Goal: Task Accomplishment & Management: Complete application form

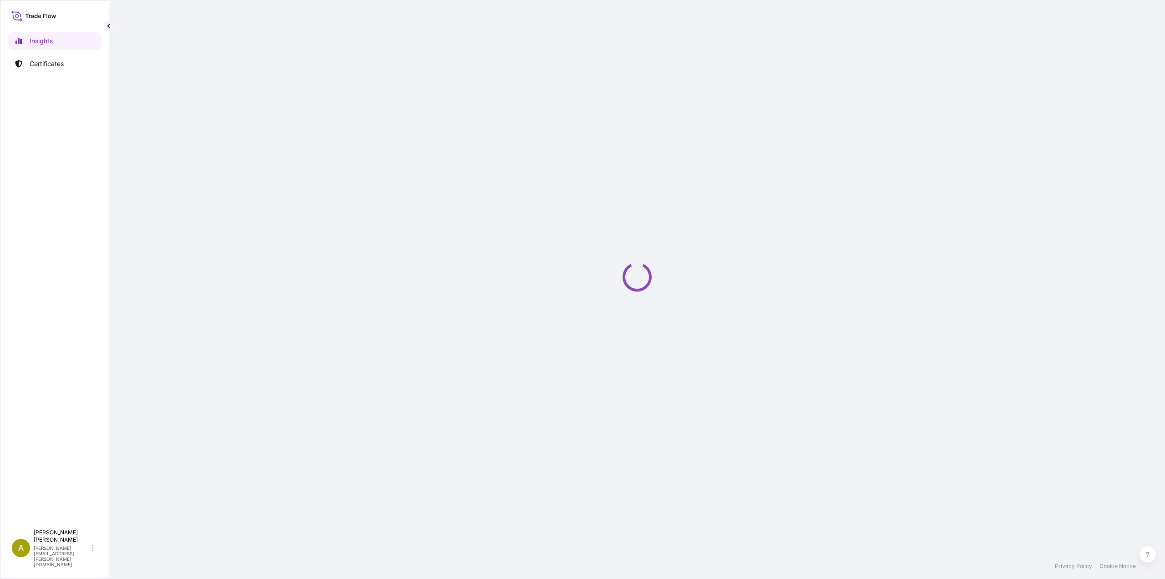
select select "2025"
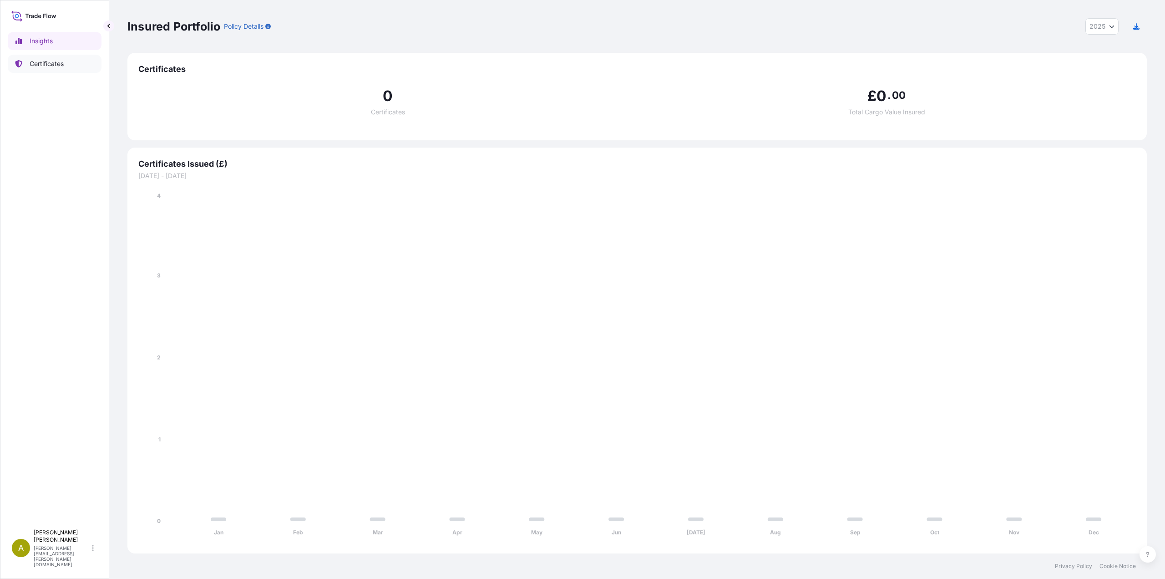
click at [56, 64] on p "Certificates" at bounding box center [47, 63] width 34 height 9
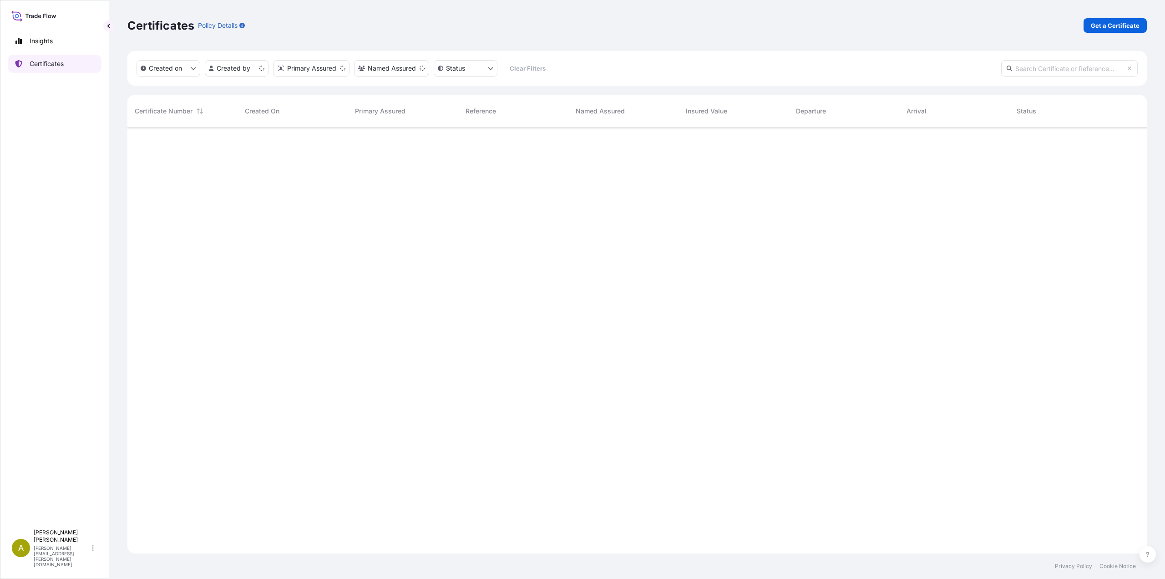
scroll to position [424, 1013]
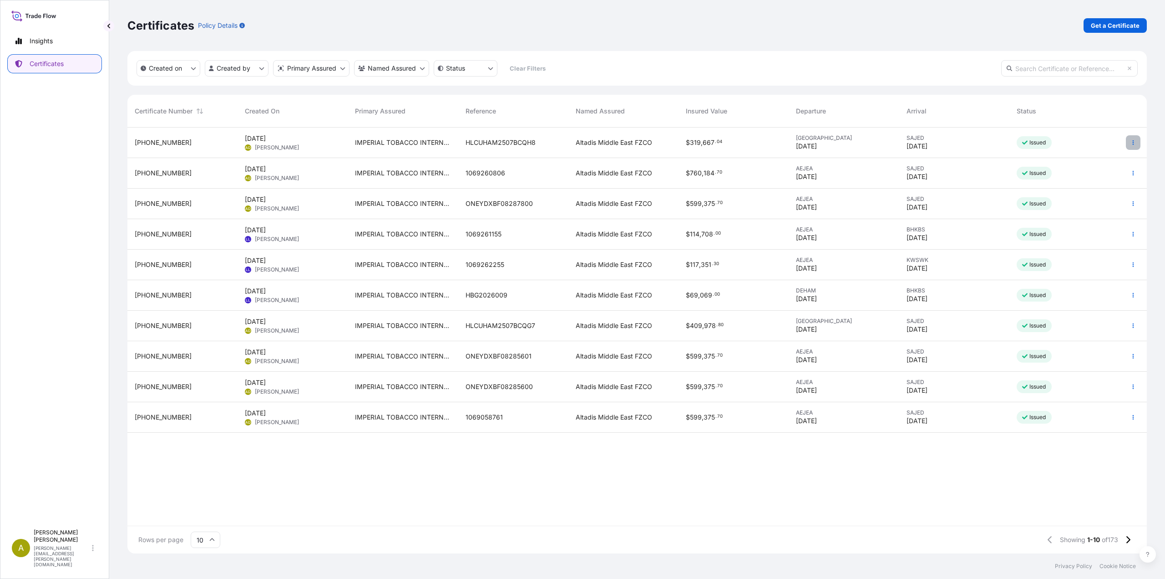
click at [1128, 143] on button "button" at bounding box center [1133, 142] width 15 height 15
click at [1095, 149] on link "Duplicate certificate" at bounding box center [1084, 144] width 85 height 15
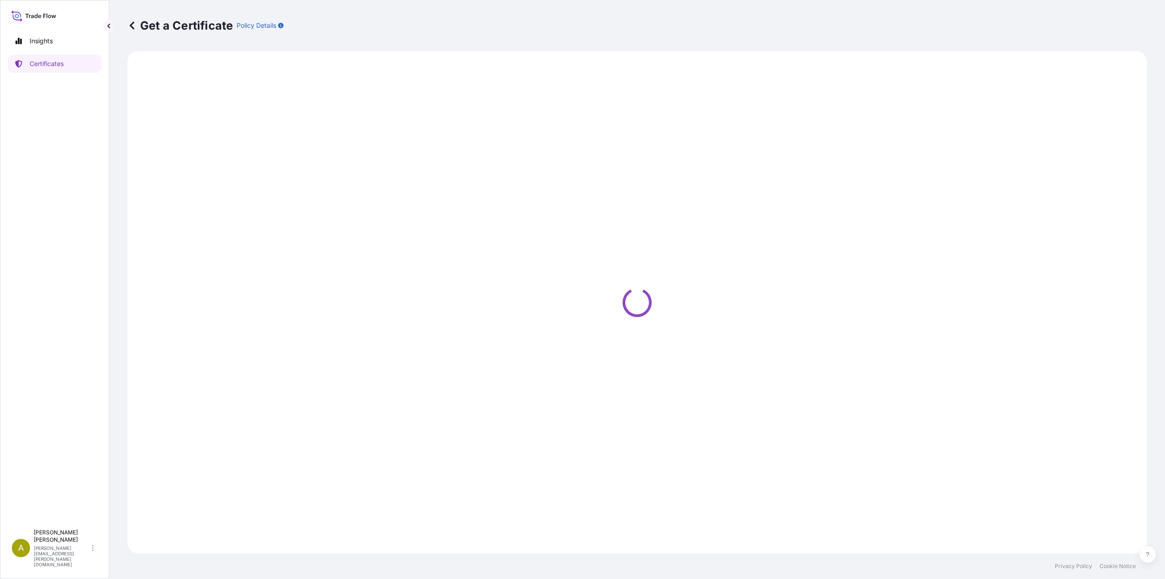
select select "Sea"
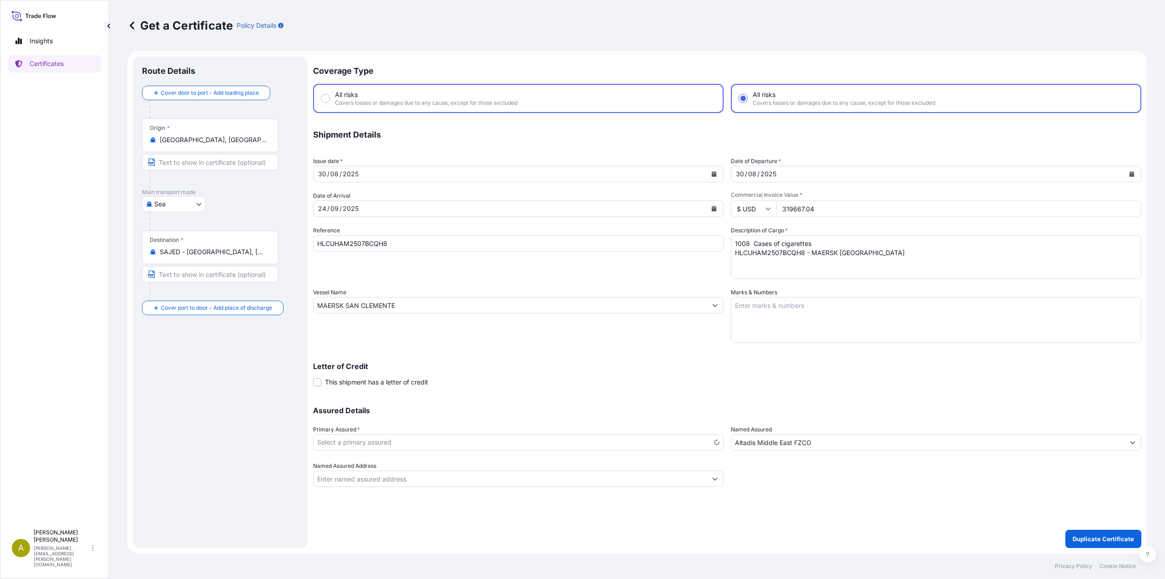
radio input "false"
select select "31694"
click at [327, 97] on input "All risks Covers losses or damages due to any cause, except for those excluded" at bounding box center [325, 98] width 8 height 8
radio input "true"
click at [742, 98] on input "All risks Covers losses or damages due to any cause, except for those excluded" at bounding box center [743, 98] width 8 height 8
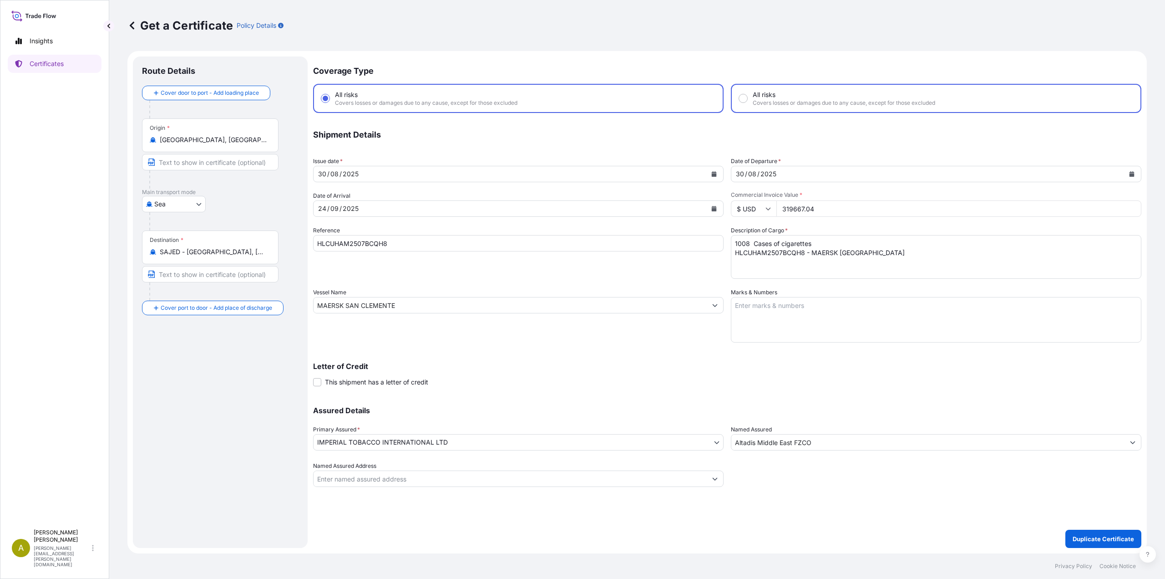
radio input "true"
click at [718, 176] on button "Calendar" at bounding box center [714, 174] width 15 height 15
radio input "false"
click at [429, 204] on button "Next" at bounding box center [430, 200] width 20 height 15
click at [333, 251] on div "8" at bounding box center [329, 251] width 16 height 16
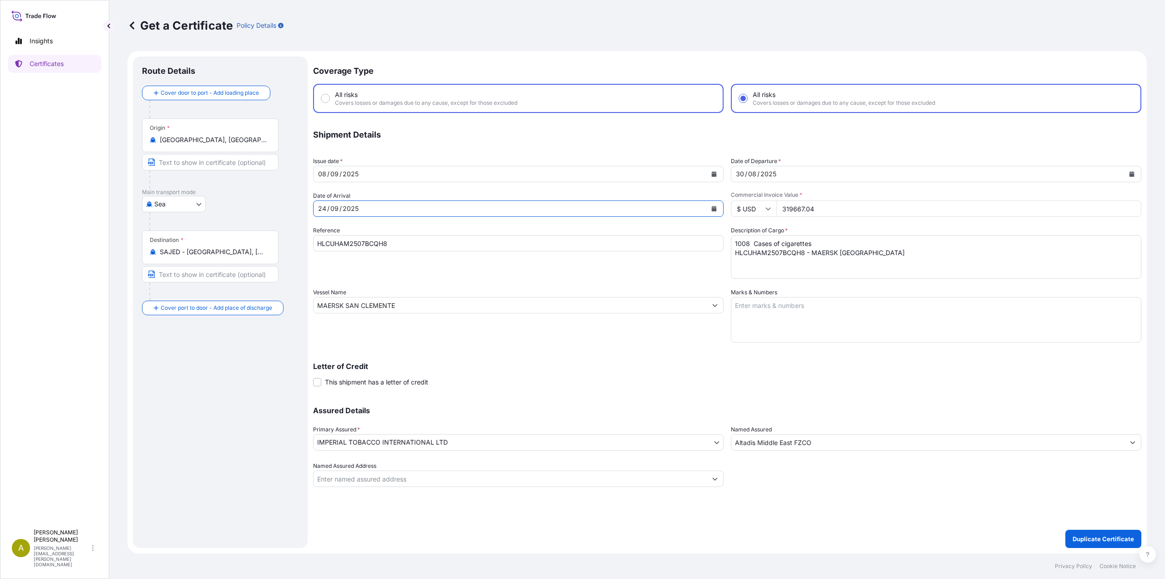
click at [711, 210] on button "Calendar" at bounding box center [714, 208] width 15 height 15
click at [433, 337] on div "5" at bounding box center [433, 337] width 16 height 16
click at [432, 235] on icon "Next" at bounding box center [429, 234] width 5 height 5
click at [431, 272] on div "5" at bounding box center [433, 268] width 16 height 16
click at [1131, 177] on button "Calendar" at bounding box center [1132, 174] width 15 height 15
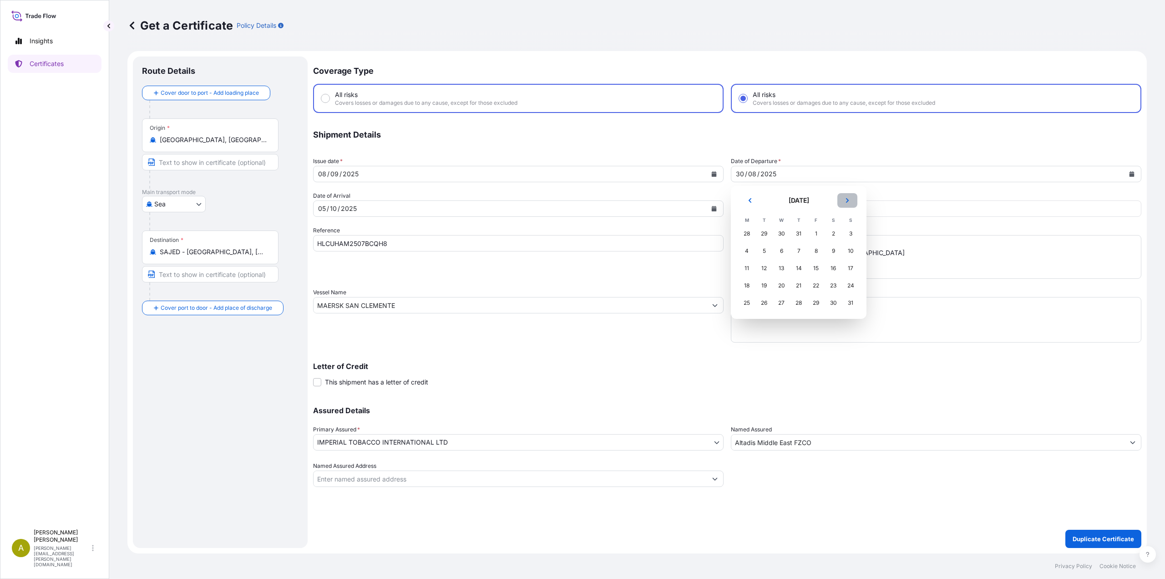
click at [851, 200] on button "Next" at bounding box center [848, 200] width 20 height 15
click at [751, 253] on div "8" at bounding box center [747, 251] width 16 height 16
drag, startPoint x: 828, startPoint y: 213, endPoint x: 760, endPoint y: 211, distance: 68.3
click at [760, 211] on div "$ USD 319667.04" at bounding box center [936, 208] width 411 height 16
radio input "false"
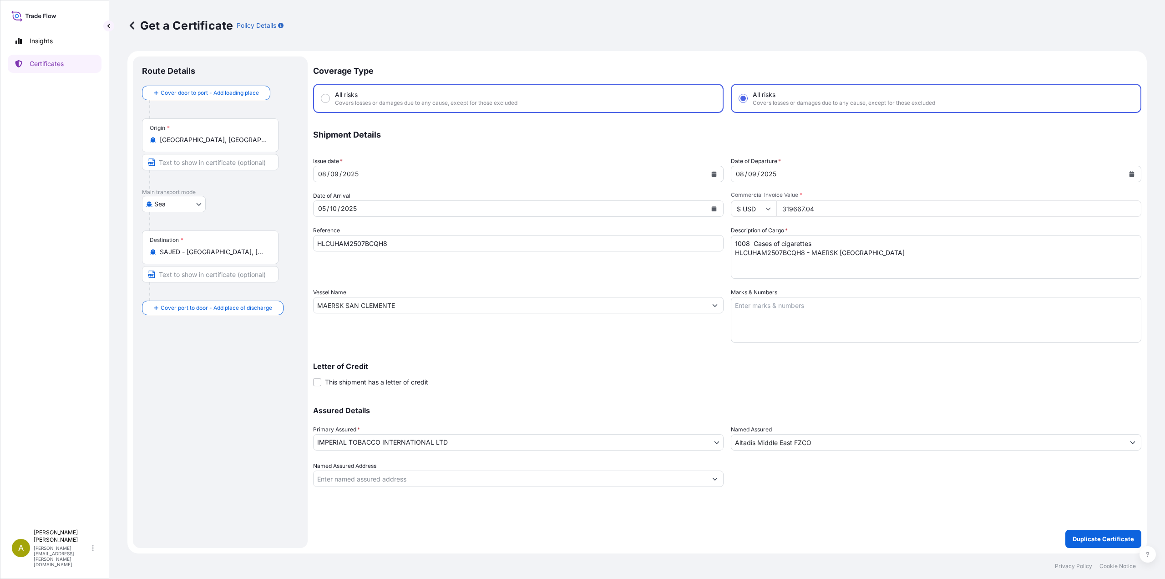
paste input "80733.5"
type input "380733.54"
drag, startPoint x: 400, startPoint y: 244, endPoint x: 270, endPoint y: 241, distance: 129.3
click at [270, 241] on form "Route Details Cover door to port - Add loading place Place of loading Road / [G…" at bounding box center [637, 302] width 1020 height 502
paste input "873381"
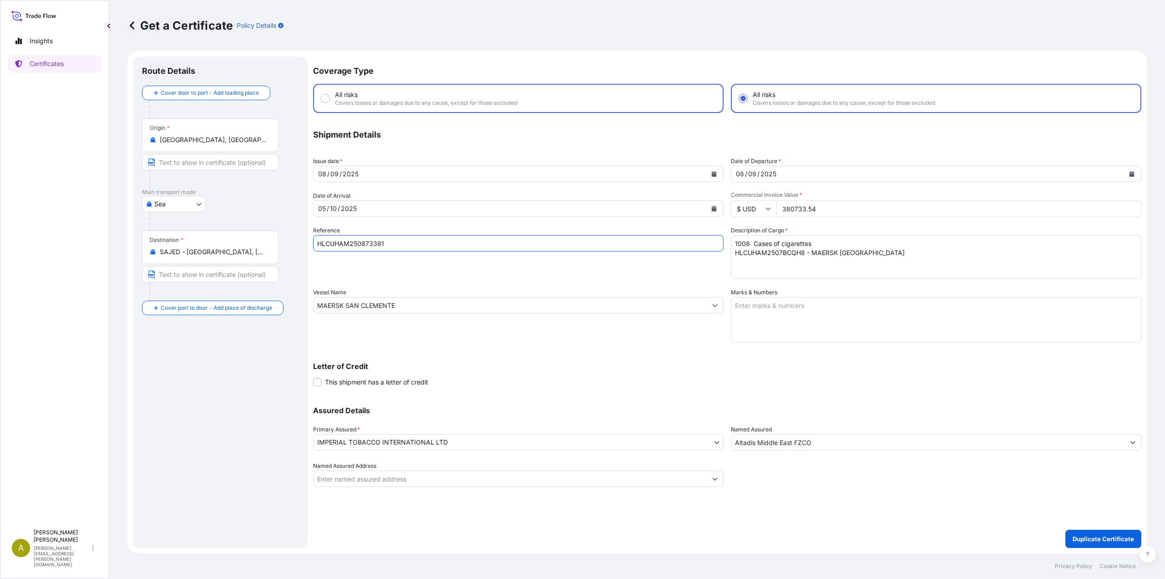
type input "HLCUHAM250873381"
drag, startPoint x: 901, startPoint y: 255, endPoint x: 655, endPoint y: 239, distance: 246.4
click at [655, 239] on div "Coverage Type All risks Covers losses or damages due to any cause, except for t…" at bounding box center [727, 271] width 828 height 430
paste textarea "48 Cases of cigarettes HLCUHAM250873381 - HOUSTON EXPRESS"
type textarea "1048 Cases of cigarettes HLCUHAM250873381 - HOUSTON EXPRESS"
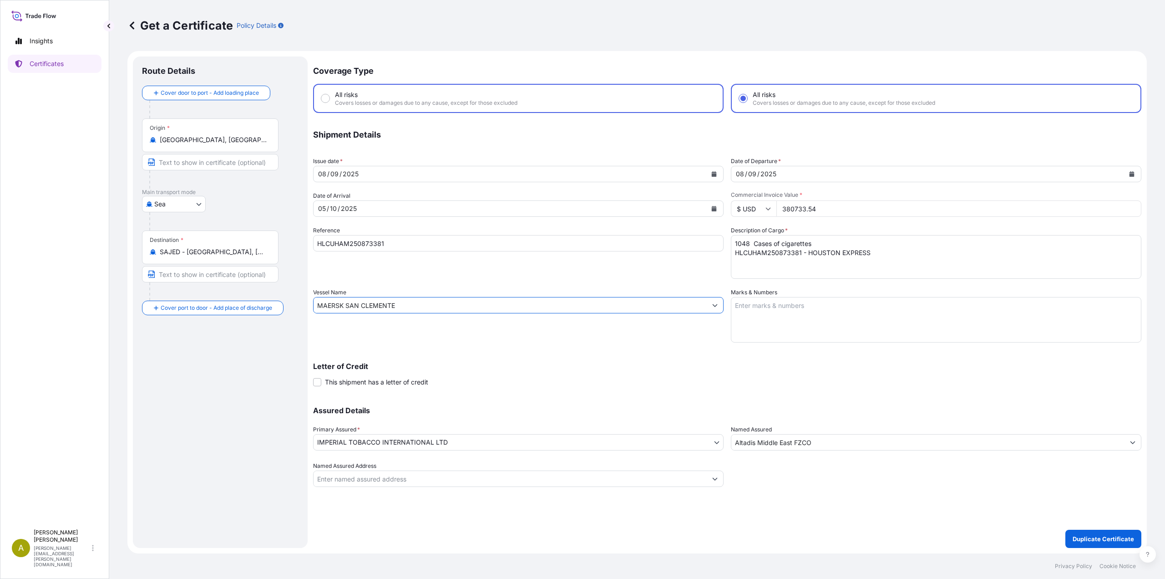
drag, startPoint x: 402, startPoint y: 305, endPoint x: 301, endPoint y: 307, distance: 100.6
click at [301, 307] on form "Route Details Cover door to port - Add loading place Place of loading Road / [G…" at bounding box center [637, 302] width 1020 height 502
paste input "HOUSTON EXPRESS"
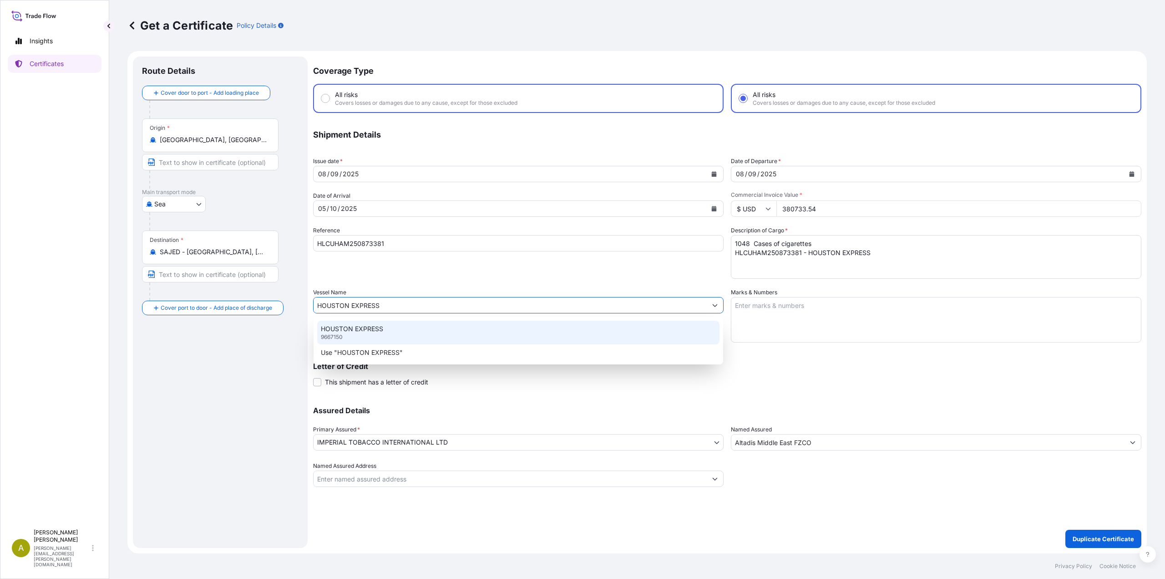
click at [367, 333] on div "HOUSTON EXPRESS 9667150" at bounding box center [518, 332] width 402 height 24
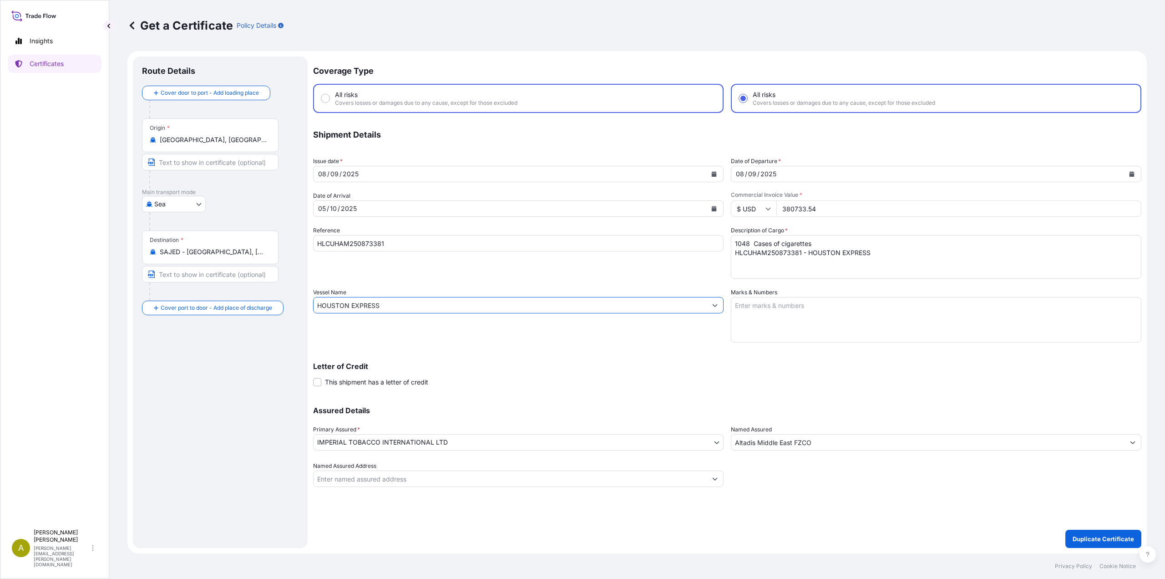
type input "HOUSTON EXPRESS"
click at [675, 481] on input "Named Assured Address" at bounding box center [510, 478] width 393 height 16
click at [711, 481] on button "Show suggestions" at bounding box center [715, 478] width 16 height 16
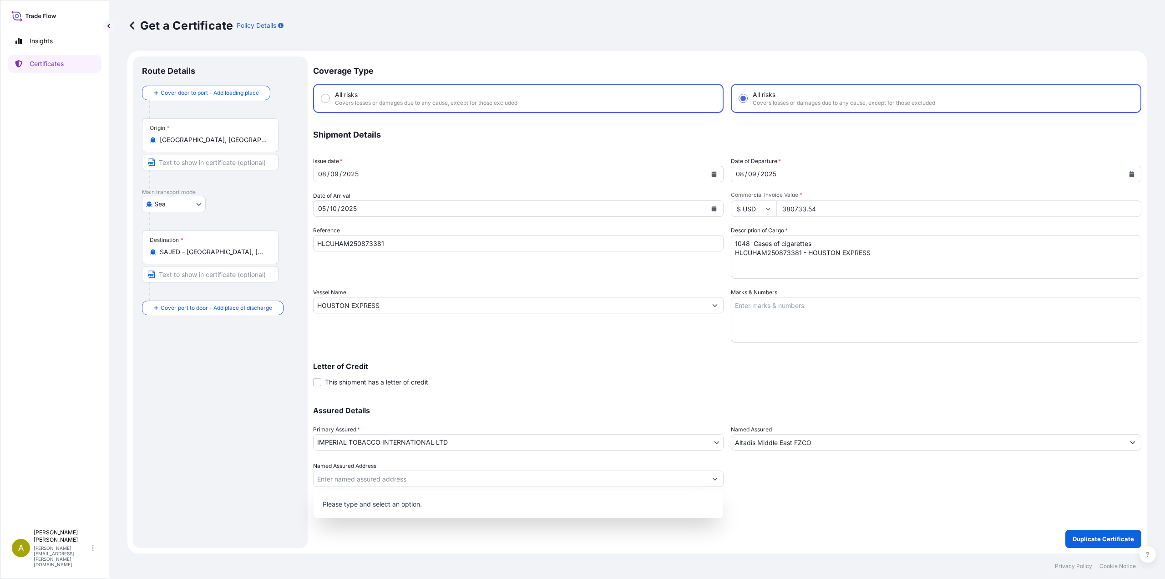
click at [812, 475] on div at bounding box center [936, 473] width 411 height 25
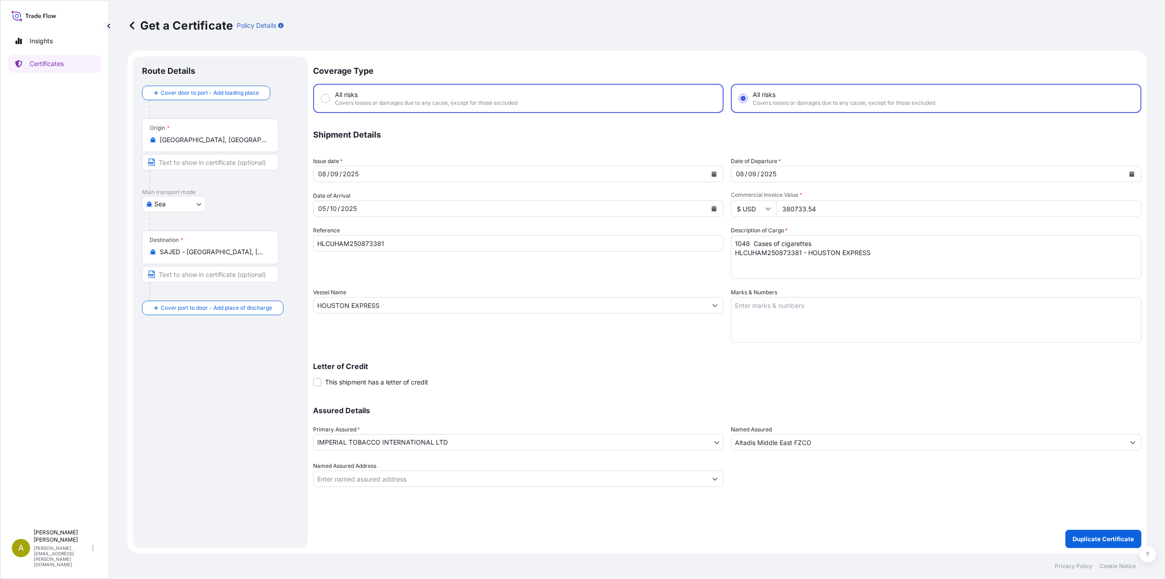
click at [1134, 446] on button "Show suggestions" at bounding box center [1133, 442] width 16 height 16
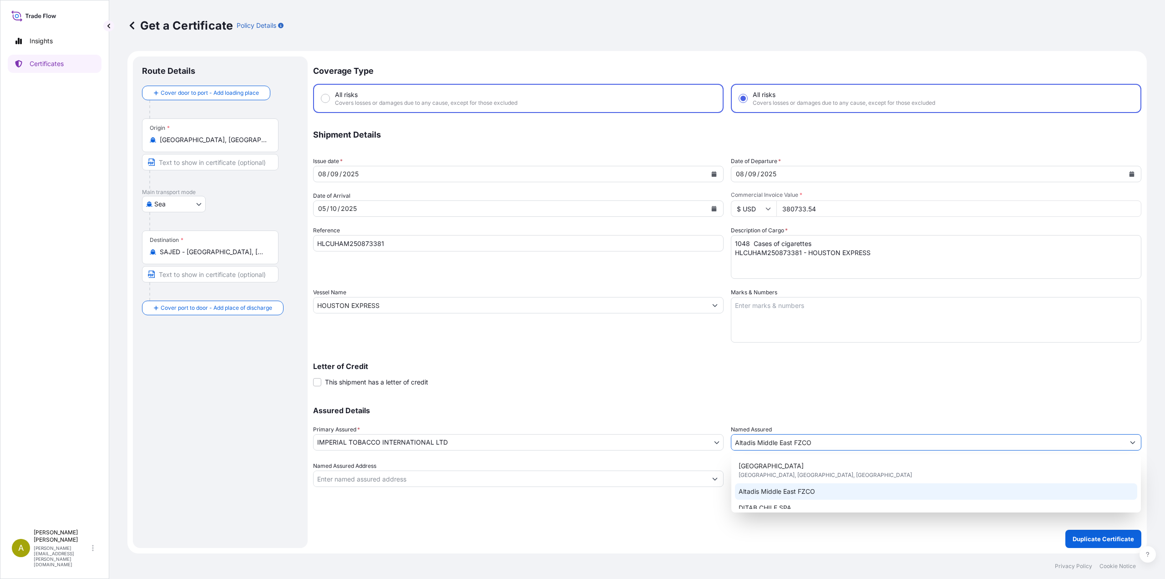
click at [752, 489] on span "Altadis Middle East FZCO" at bounding box center [777, 491] width 76 height 9
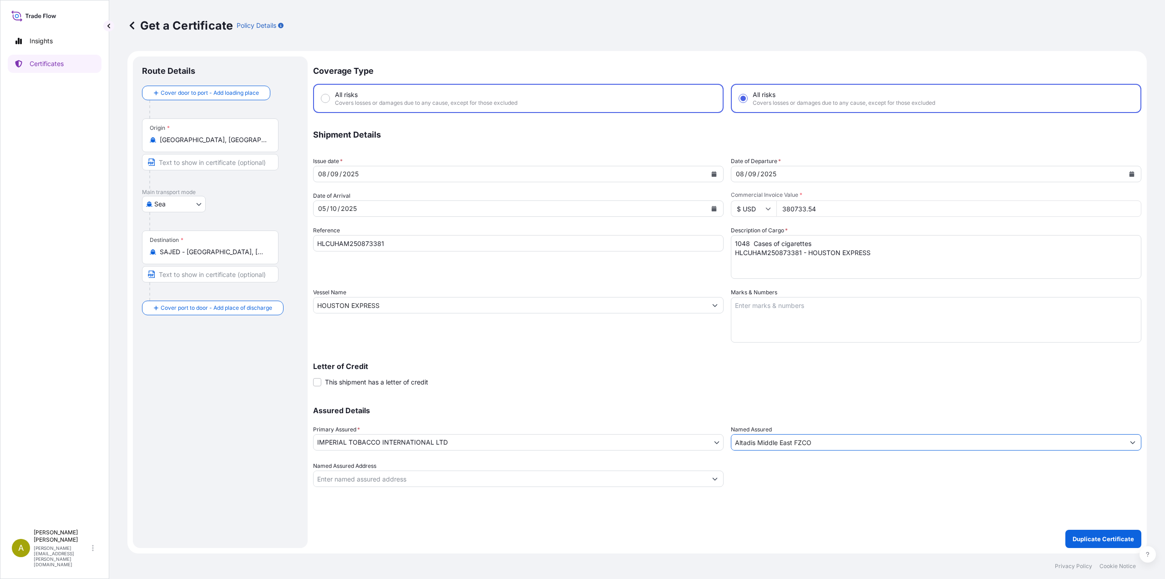
click at [708, 478] on button "Show suggestions" at bounding box center [715, 478] width 16 height 16
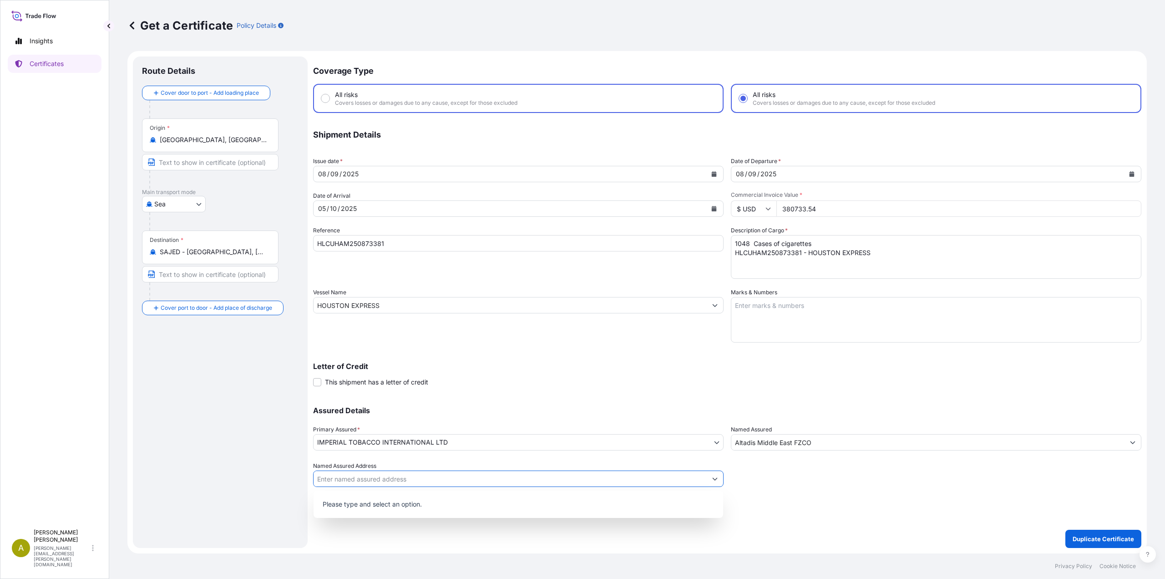
click at [781, 476] on div at bounding box center [936, 473] width 411 height 25
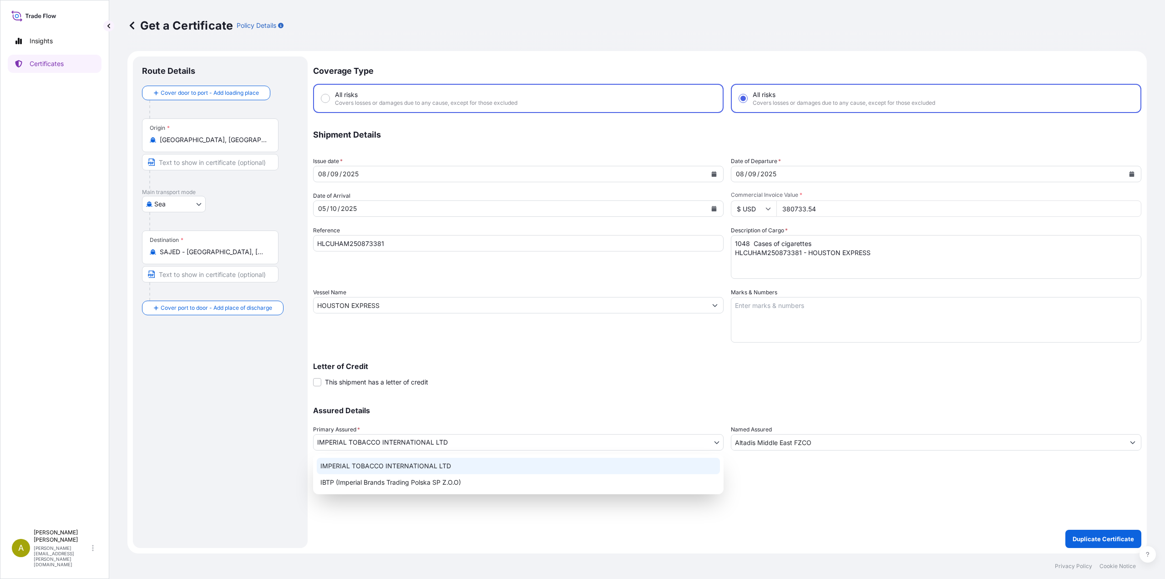
click at [717, 440] on body "0 options available. Insights Certificates A [PERSON_NAME] [PERSON_NAME][EMAIL_…" at bounding box center [582, 289] width 1165 height 579
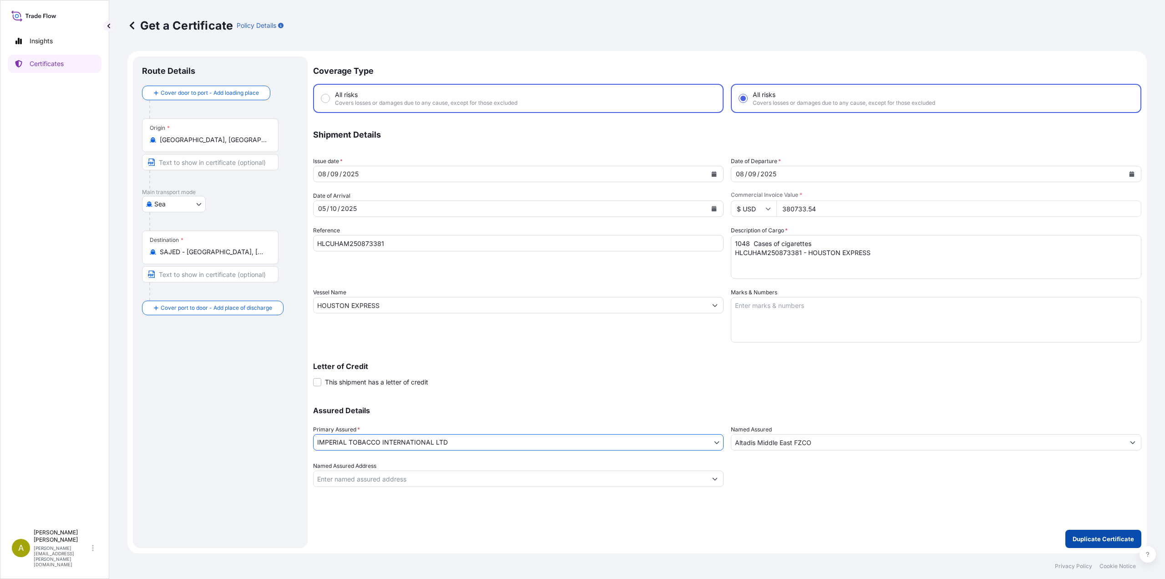
click at [1083, 536] on p "Duplicate Certificate" at bounding box center [1103, 538] width 61 height 9
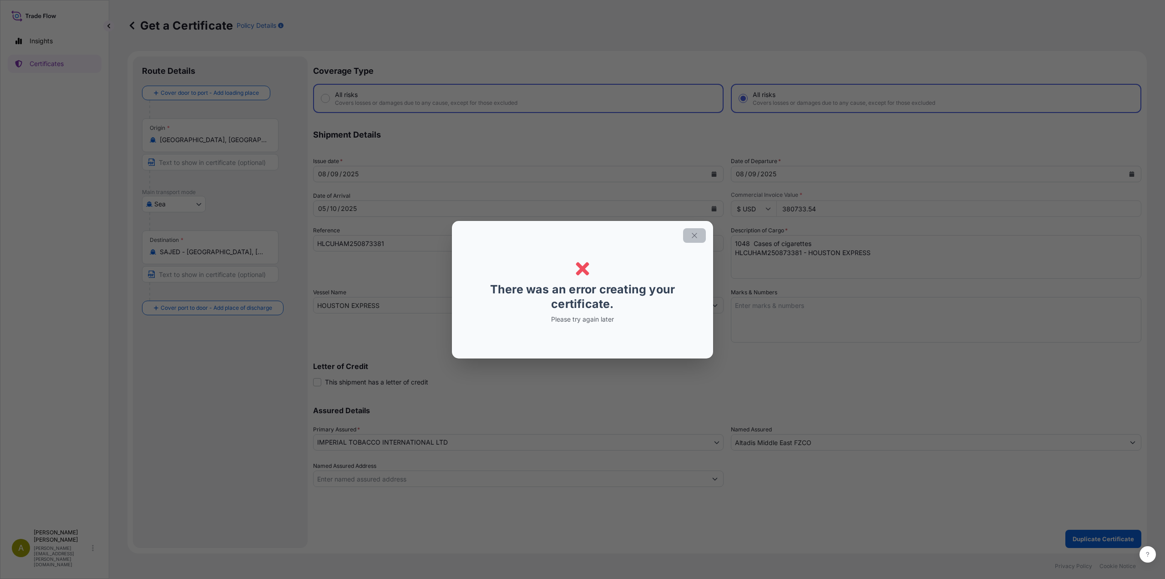
click at [695, 237] on icon "button" at bounding box center [695, 235] width 8 height 8
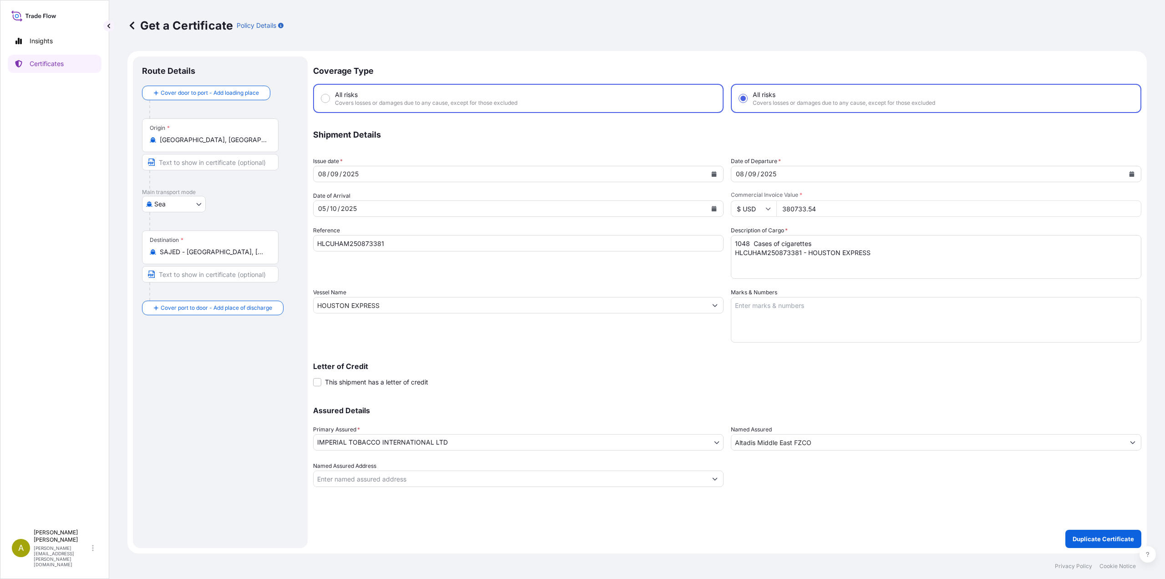
click at [327, 98] on input "All risks Covers losses or damages due to any cause, except for those excluded" at bounding box center [325, 98] width 8 height 8
radio input "true"
click at [1091, 536] on p "Duplicate Certificate" at bounding box center [1103, 538] width 61 height 9
radio input "true"
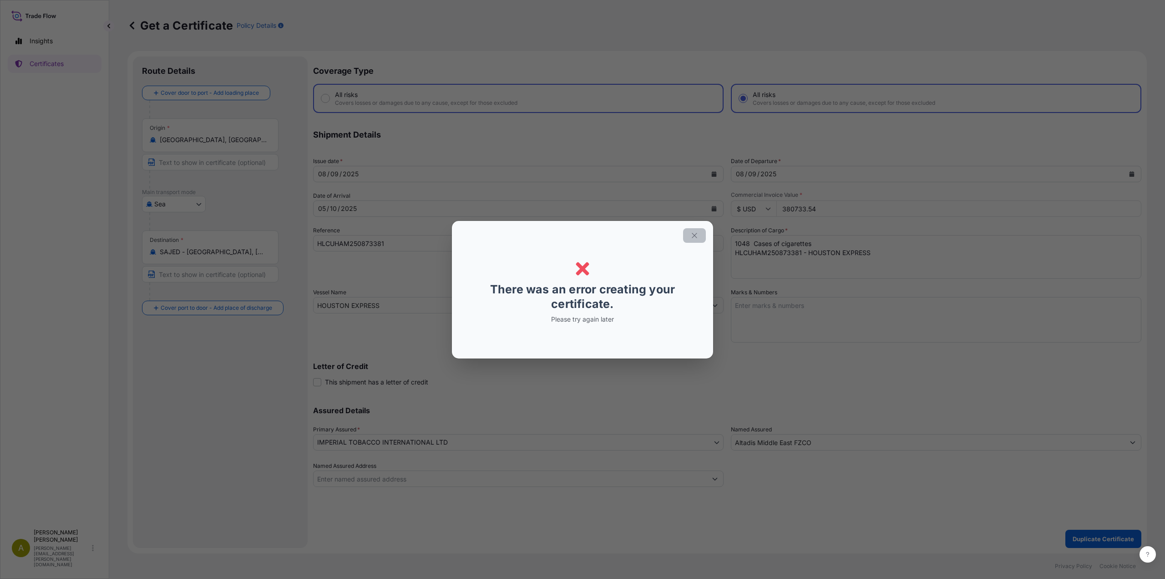
click at [689, 234] on button "button" at bounding box center [694, 235] width 23 height 15
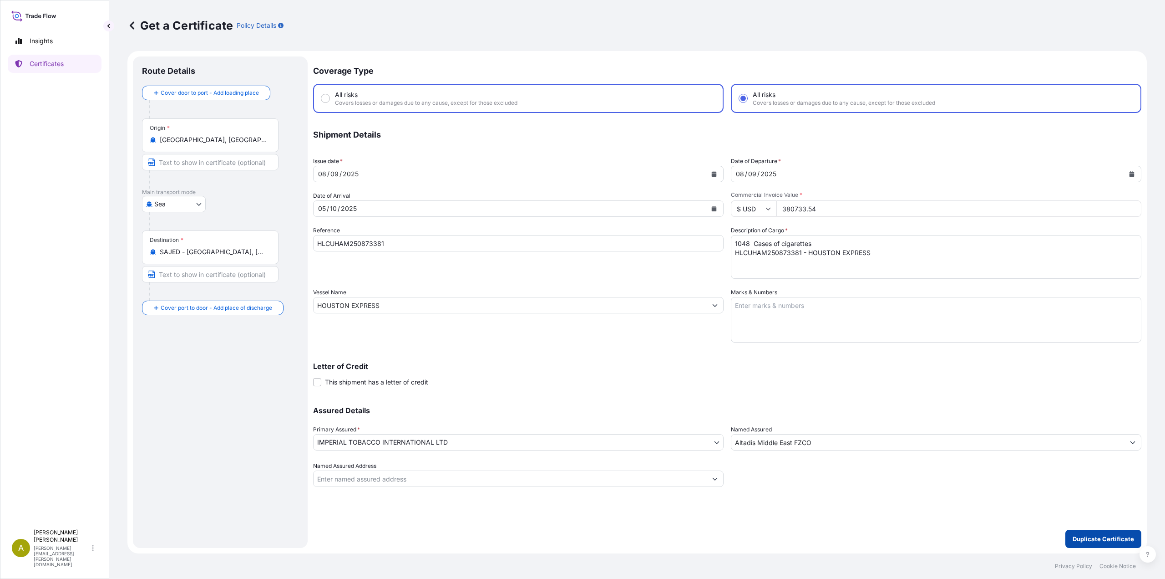
click at [1119, 539] on p "Duplicate Certificate" at bounding box center [1103, 538] width 61 height 9
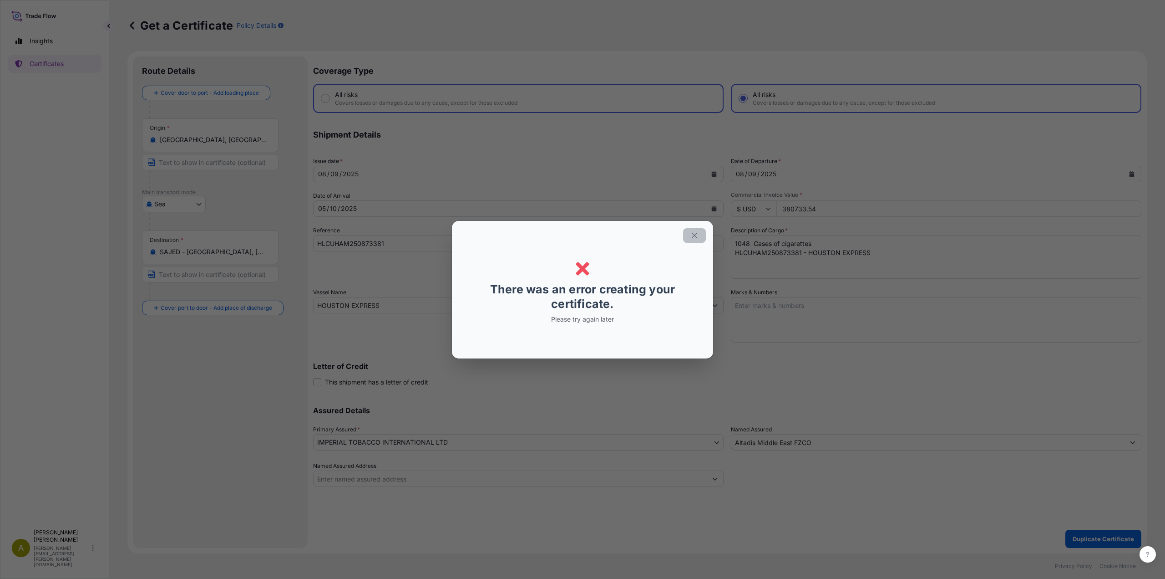
click at [699, 234] on button "button" at bounding box center [694, 235] width 23 height 15
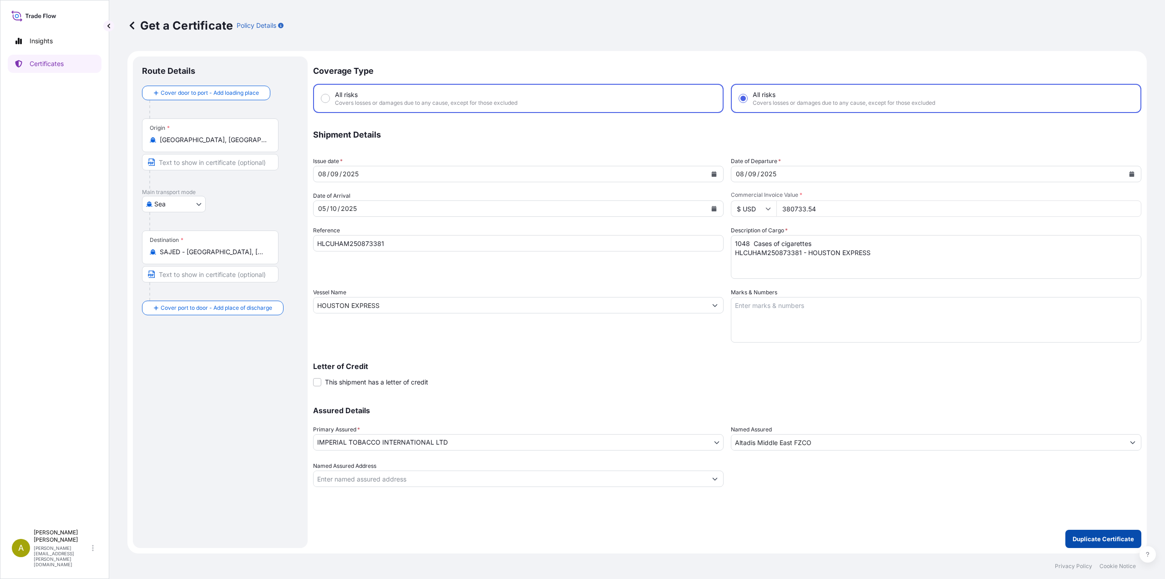
click at [1103, 539] on p "Duplicate Certificate" at bounding box center [1103, 538] width 61 height 9
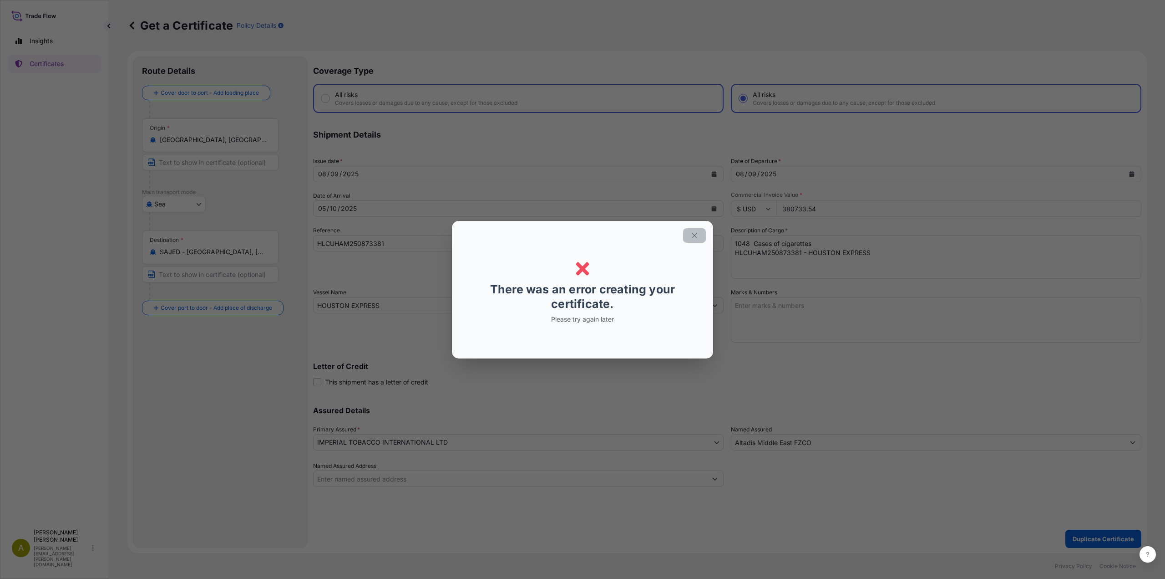
click at [695, 235] on icon "button" at bounding box center [694, 235] width 5 height 5
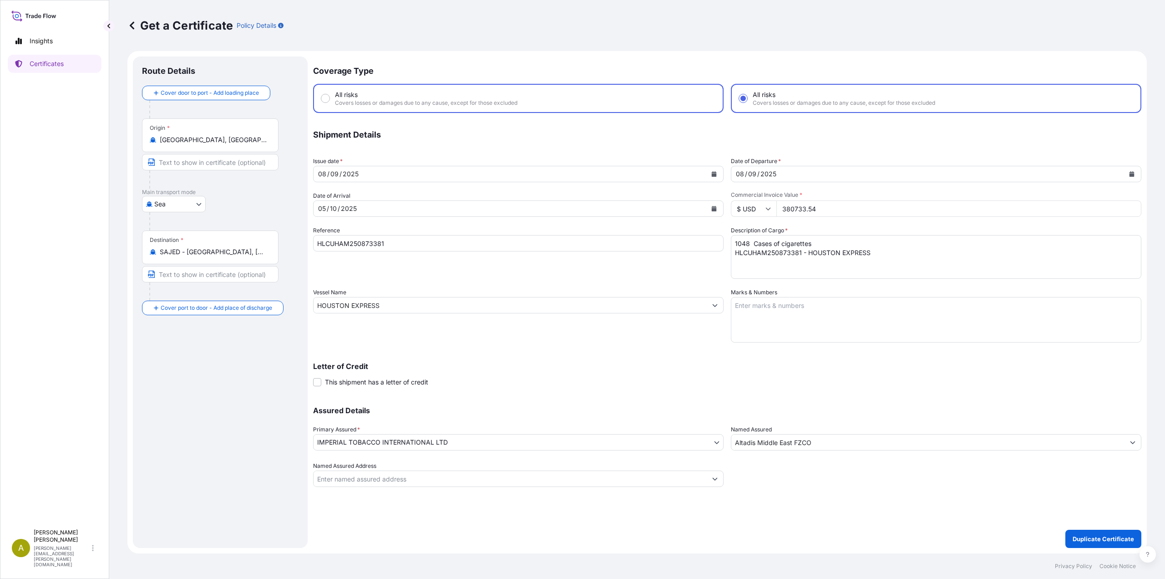
click at [366, 101] on span "Covers losses or damages due to any cause, except for those excluded" at bounding box center [426, 102] width 183 height 7
click at [330, 101] on input "All risks Covers losses or damages due to any cause, except for those excluded" at bounding box center [325, 98] width 8 height 8
radio input "true"
click at [38, 63] on p "Certificates" at bounding box center [47, 63] width 34 height 9
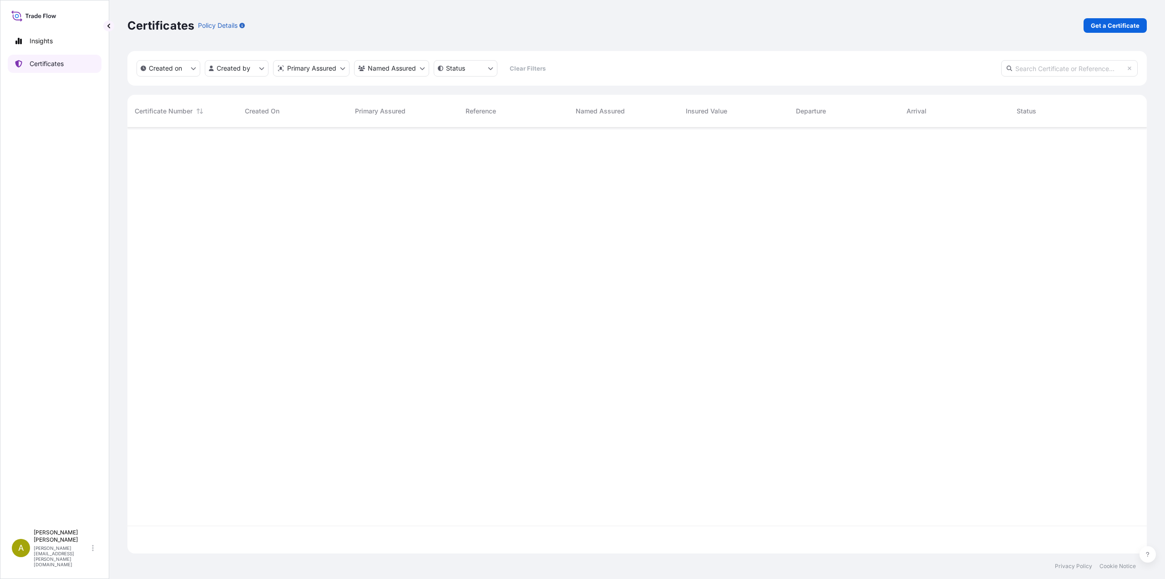
scroll to position [424, 1013]
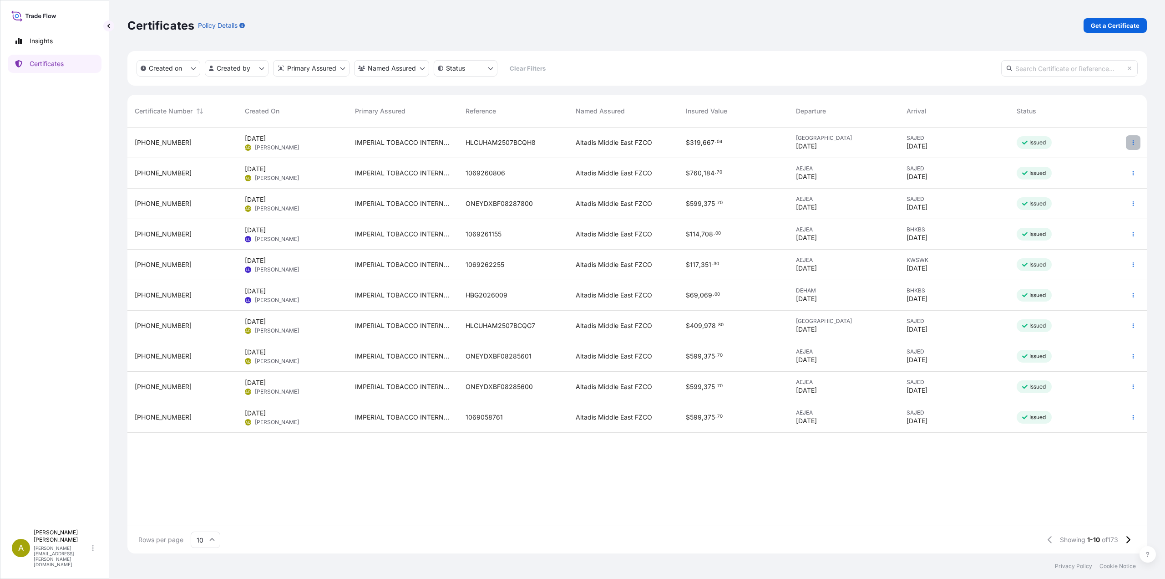
click at [1131, 142] on icon "button" at bounding box center [1133, 142] width 5 height 5
click at [1078, 147] on p "Duplicate certificate" at bounding box center [1089, 144] width 60 height 9
select select "Sea"
select select "31694"
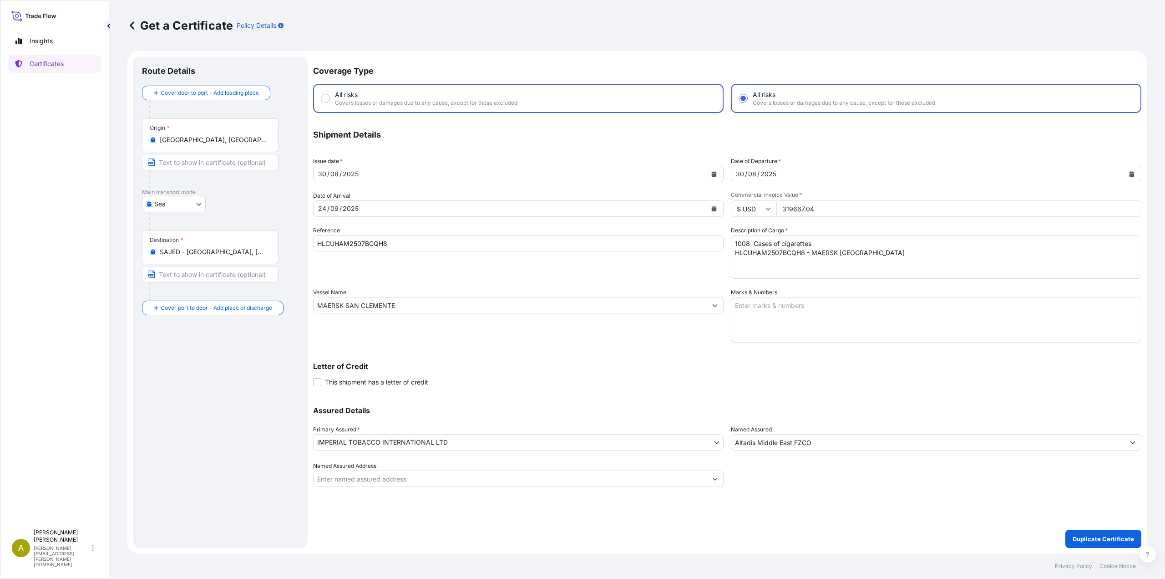
radio input "false"
click at [714, 213] on button "Calendar" at bounding box center [714, 208] width 15 height 15
click at [425, 236] on button "Next" at bounding box center [430, 235] width 20 height 15
click at [432, 269] on div "5" at bounding box center [433, 268] width 16 height 16
click at [1136, 172] on button "Calendar" at bounding box center [1132, 174] width 15 height 15
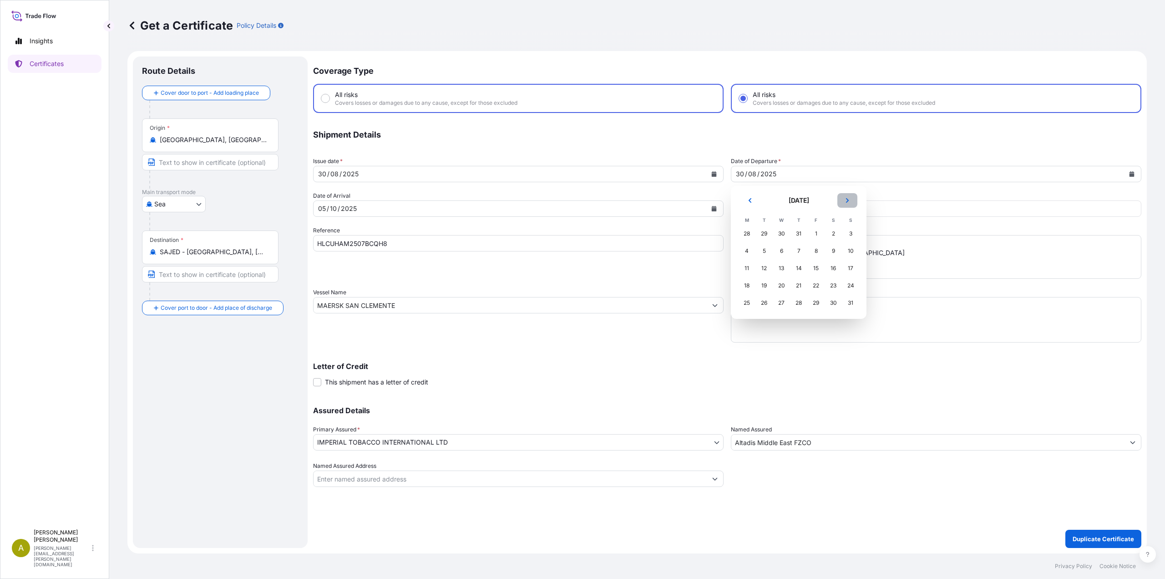
click at [848, 202] on icon "Next" at bounding box center [847, 200] width 5 height 5
click at [763, 250] on div "9" at bounding box center [764, 251] width 16 height 16
click at [717, 174] on icon "Calendar" at bounding box center [714, 173] width 5 height 5
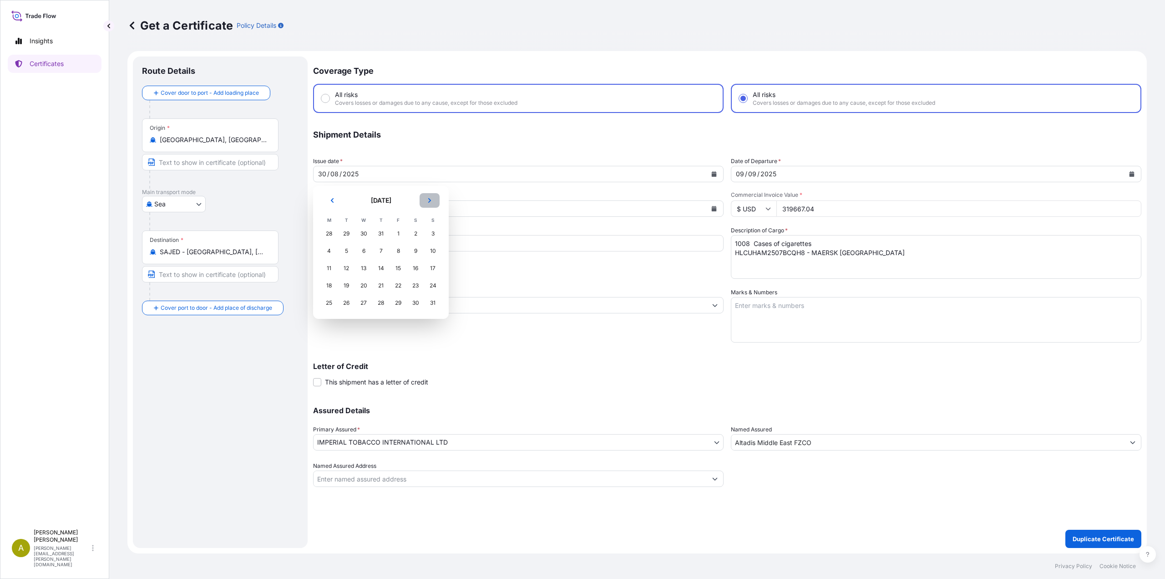
click at [431, 200] on icon "Next" at bounding box center [429, 200] width 3 height 5
click at [348, 251] on div "9" at bounding box center [346, 251] width 16 height 16
drag, startPoint x: 433, startPoint y: 243, endPoint x: 315, endPoint y: 242, distance: 118.8
click at [270, 238] on form "Route Details Cover door to port - Add loading place Place of loading Road / [G…" at bounding box center [637, 302] width 1020 height 502
paste input "873381"
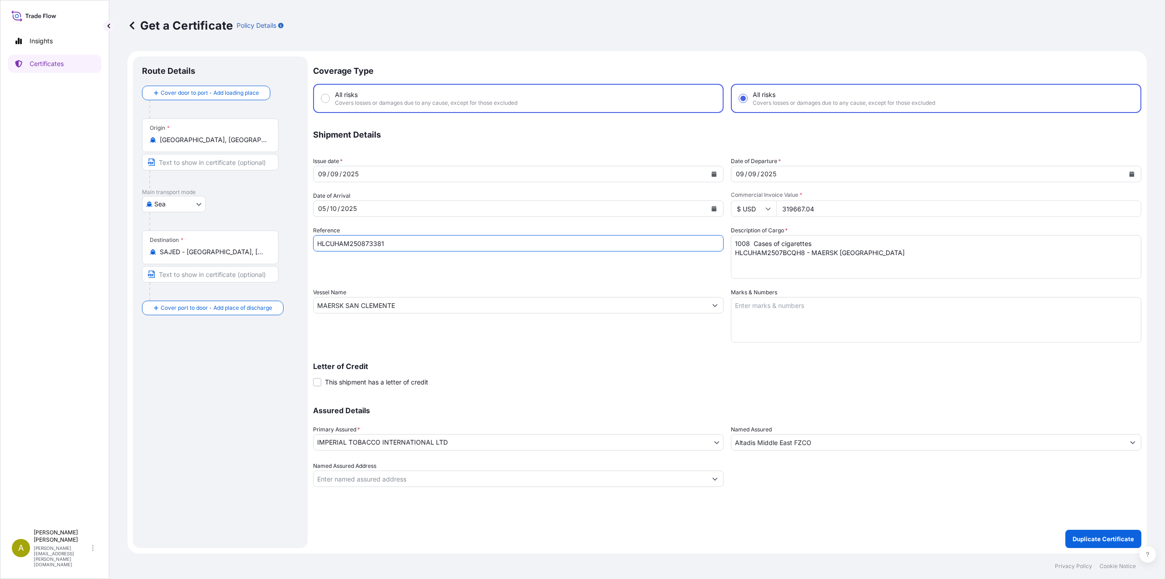
type input "HLCUHAM250873381"
drag, startPoint x: 802, startPoint y: 210, endPoint x: 757, endPoint y: 208, distance: 45.1
click at [757, 208] on div "$ USD 319667.04" at bounding box center [936, 208] width 411 height 16
paste input "80733.5"
type input "380733.54"
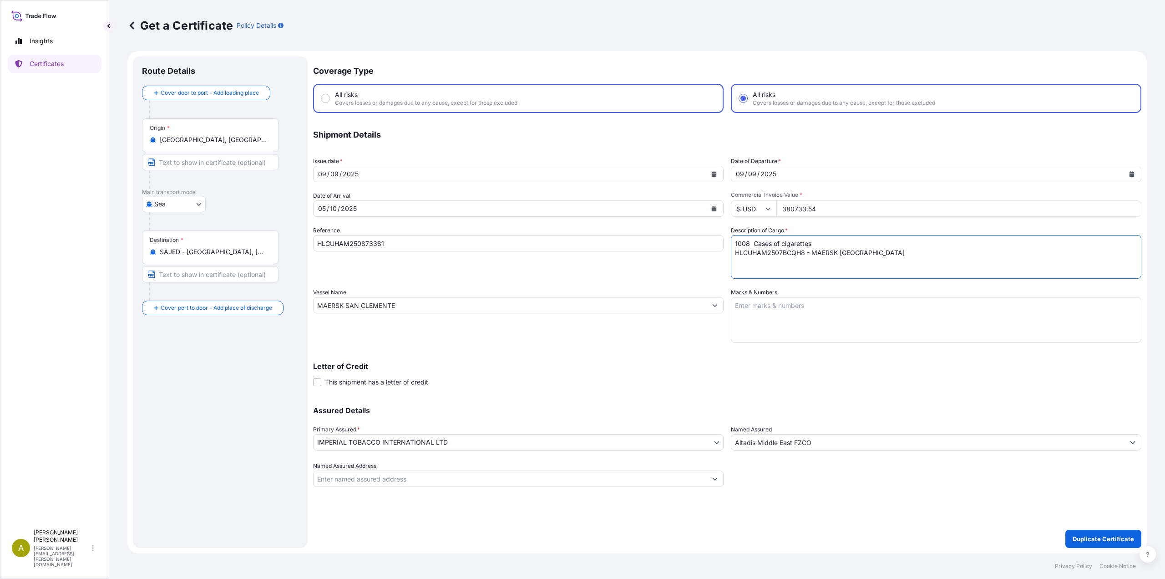
drag, startPoint x: 844, startPoint y: 250, endPoint x: 701, endPoint y: 238, distance: 144.4
click at [701, 238] on div "Coverage Type All risks Covers losses or damages due to any cause, except for t…" at bounding box center [727, 271] width 828 height 430
paste textarea "48 Cases of cigarettes HLCUHAM250873381 - HOUSTON EXPRESS"
type textarea "1048 Cases of cigarettes HLCUHAM250873381 - HOUSTON EXPRESS"
drag, startPoint x: 408, startPoint y: 307, endPoint x: 287, endPoint y: 305, distance: 120.7
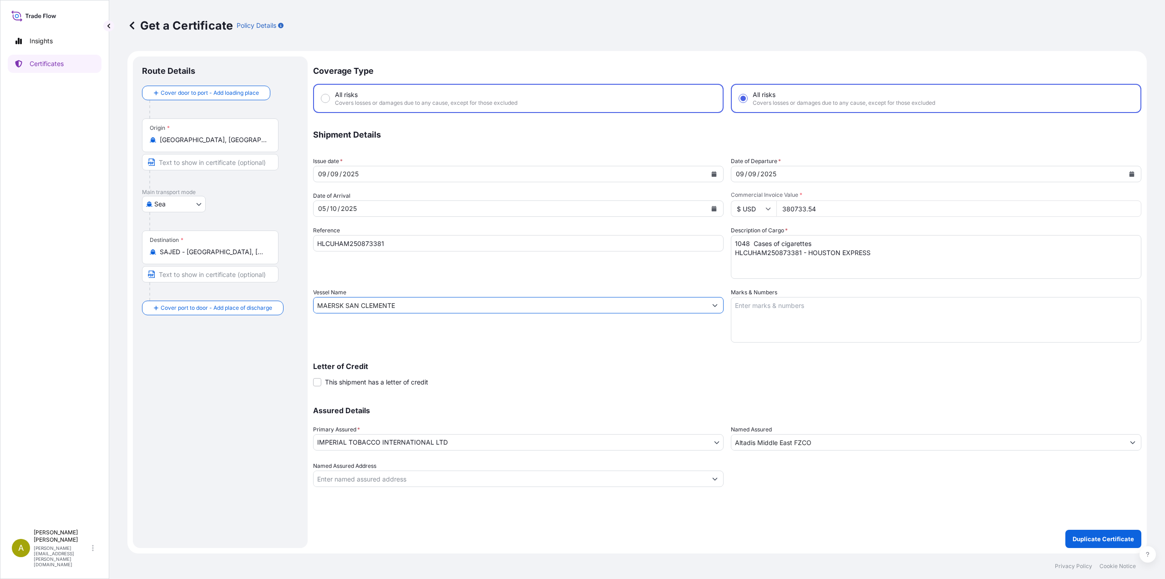
click at [287, 305] on form "Route Details Cover door to port - Add loading place Place of loading Road / [G…" at bounding box center [637, 302] width 1020 height 502
paste input "HOUSTON EXPRESS"
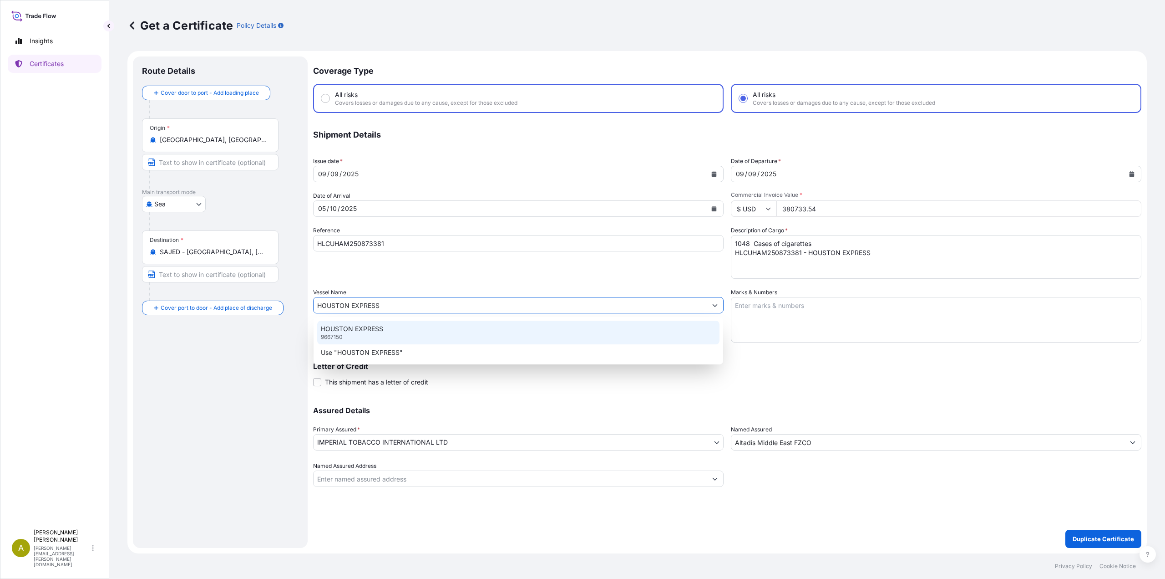
click at [356, 330] on p "HOUSTON EXPRESS" at bounding box center [352, 328] width 62 height 9
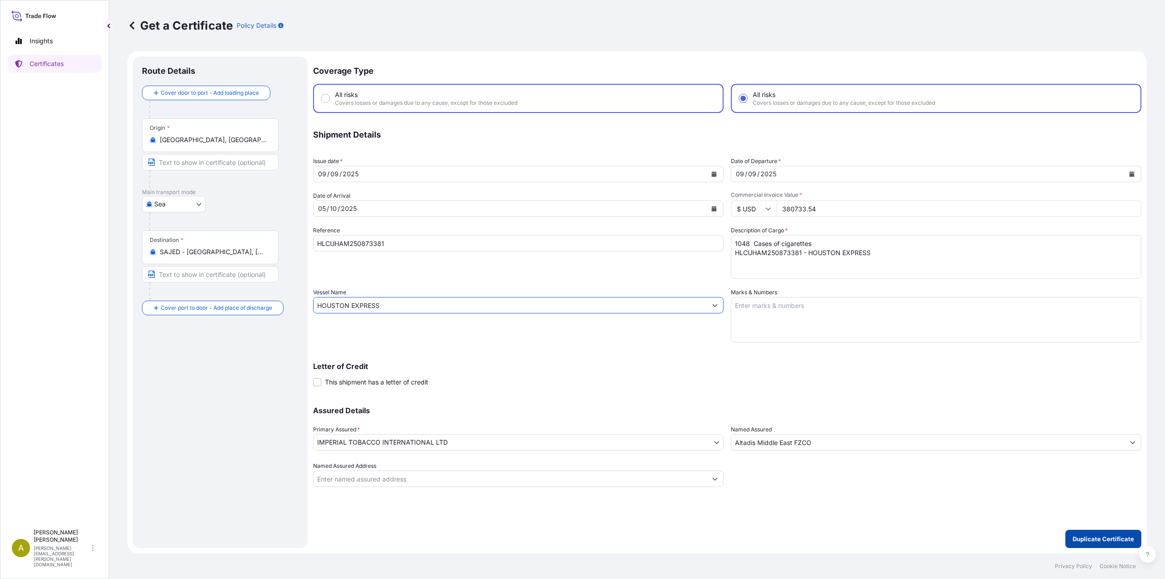
type input "HOUSTON EXPRESS"
click at [1085, 534] on p "Duplicate Certificate" at bounding box center [1103, 538] width 61 height 9
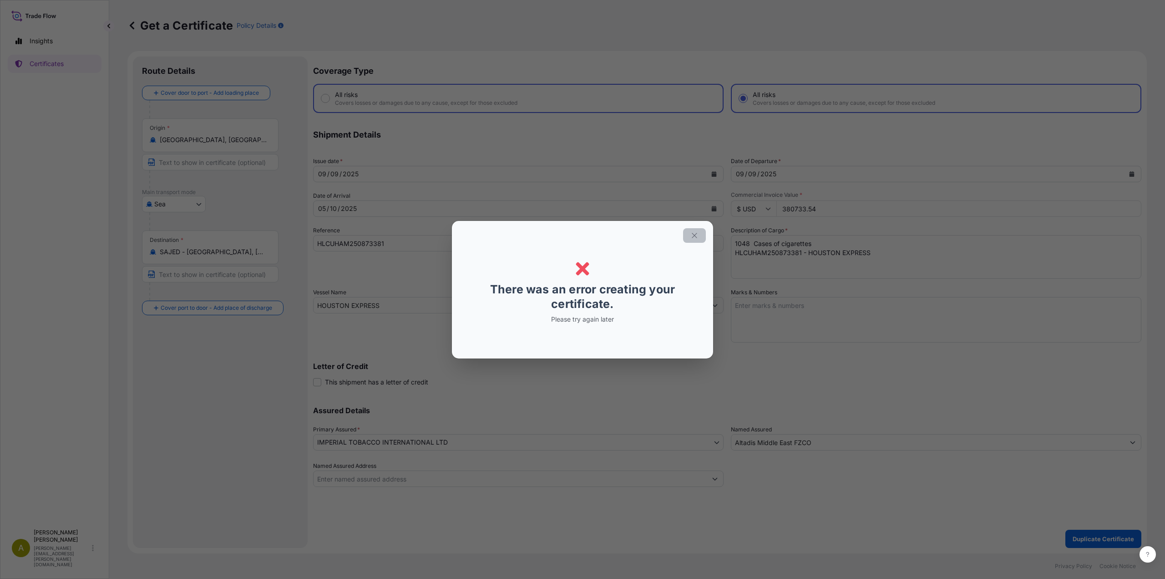
click at [695, 239] on icon "button" at bounding box center [695, 235] width 8 height 8
radio input "false"
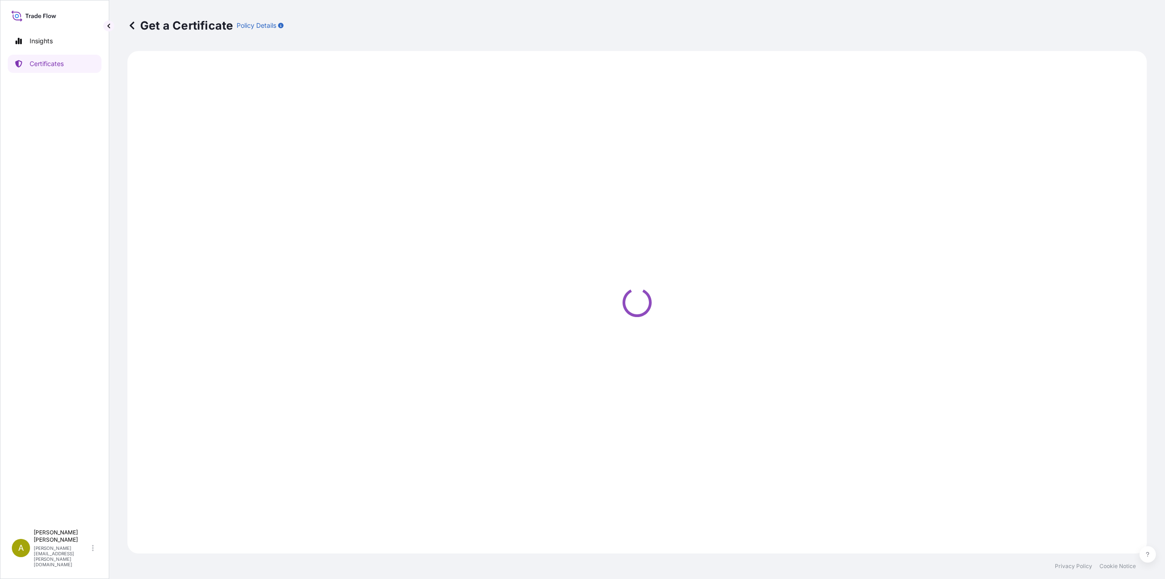
select select "Sea"
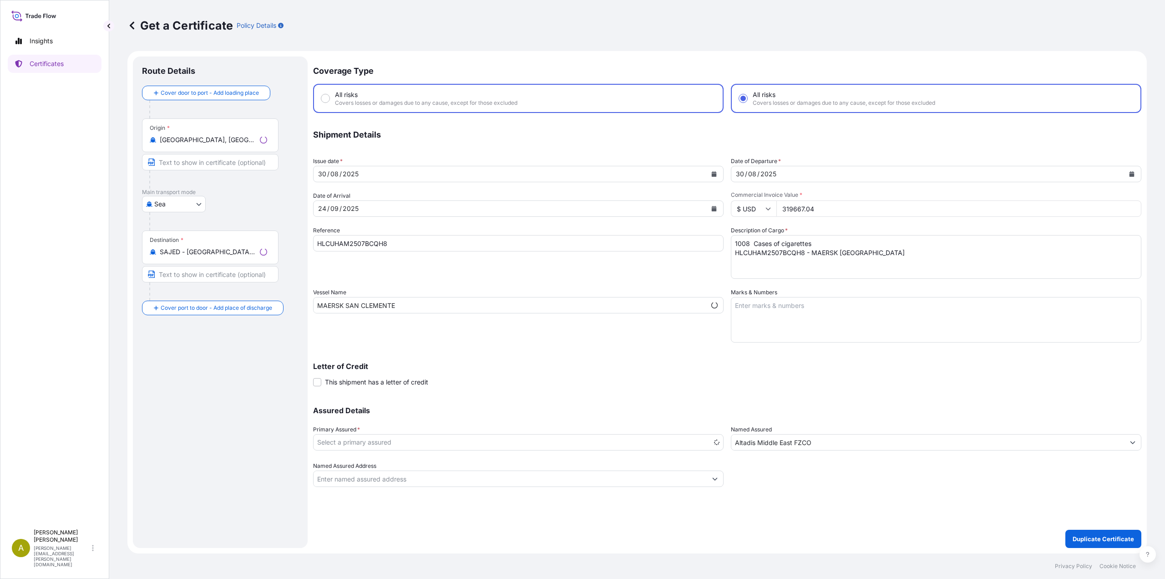
radio input "false"
select select "31694"
radio input "false"
click at [713, 174] on icon "Calendar" at bounding box center [714, 173] width 5 height 5
click at [427, 199] on icon "Next" at bounding box center [429, 200] width 5 height 5
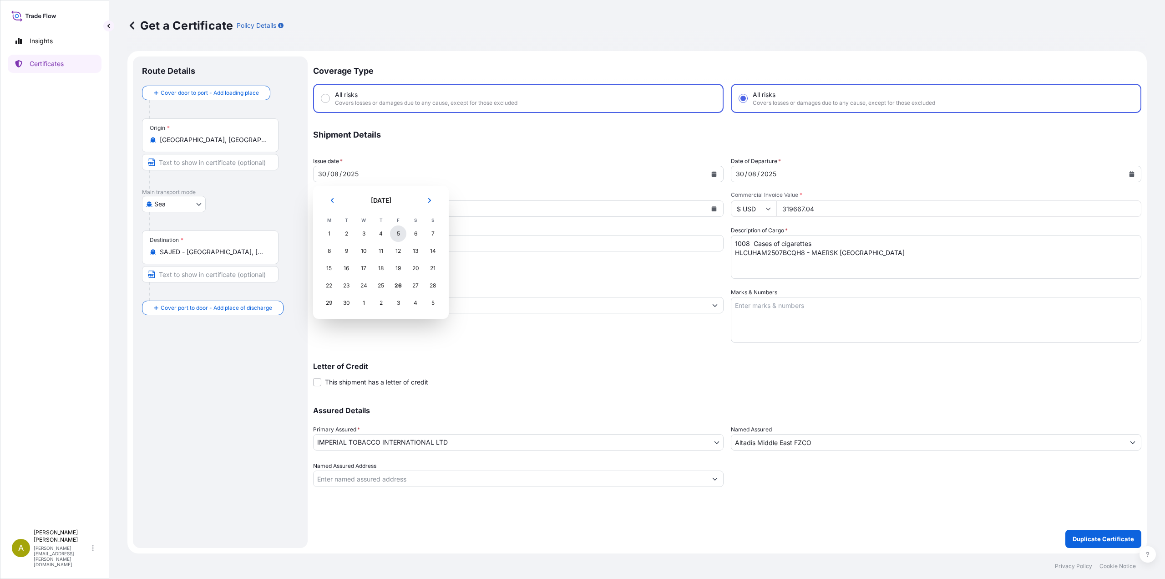
click at [398, 232] on div "5" at bounding box center [398, 233] width 16 height 16
click at [712, 173] on icon "Calendar" at bounding box center [714, 173] width 5 height 5
click at [331, 252] on div "8" at bounding box center [329, 251] width 16 height 16
click at [1128, 173] on button "Calendar" at bounding box center [1132, 174] width 15 height 15
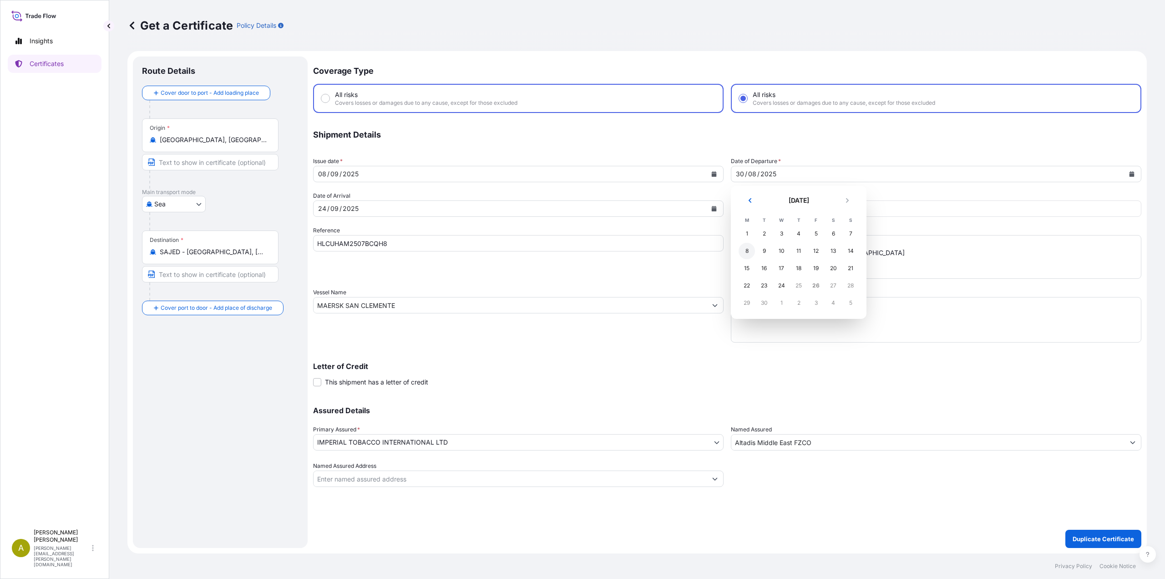
click at [749, 253] on div "8" at bounding box center [747, 251] width 16 height 16
click at [713, 210] on icon "Calendar" at bounding box center [714, 208] width 5 height 5
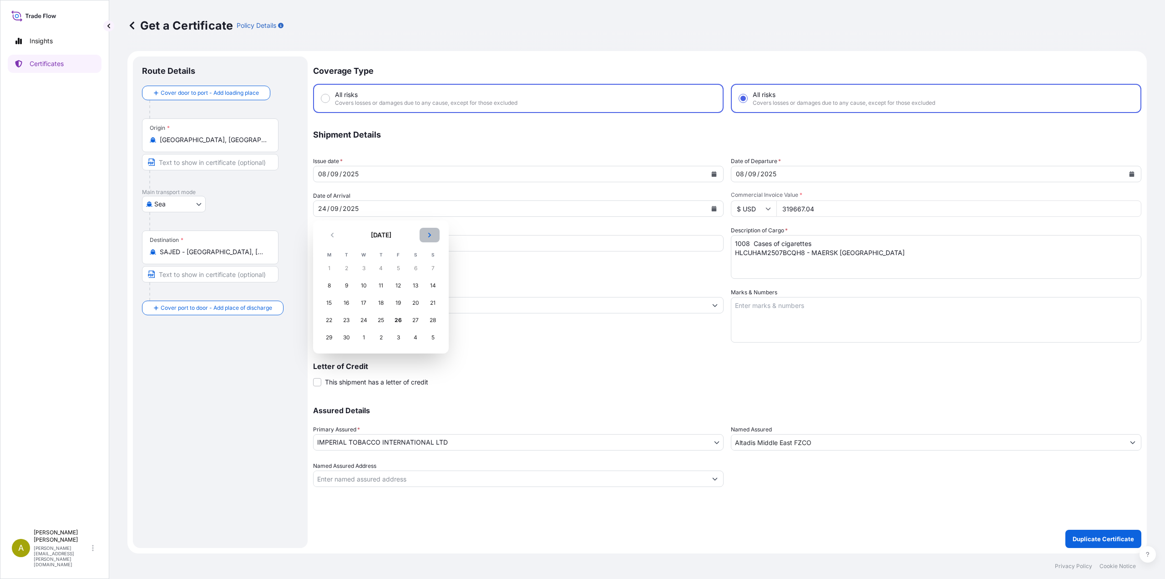
click at [434, 234] on button "Next" at bounding box center [430, 235] width 20 height 15
click at [431, 272] on div "5" at bounding box center [433, 268] width 16 height 16
drag, startPoint x: 823, startPoint y: 208, endPoint x: 757, endPoint y: 209, distance: 66.9
click at [757, 209] on div "$ USD 319667.04" at bounding box center [936, 208] width 411 height 16
paste input "80733.5"
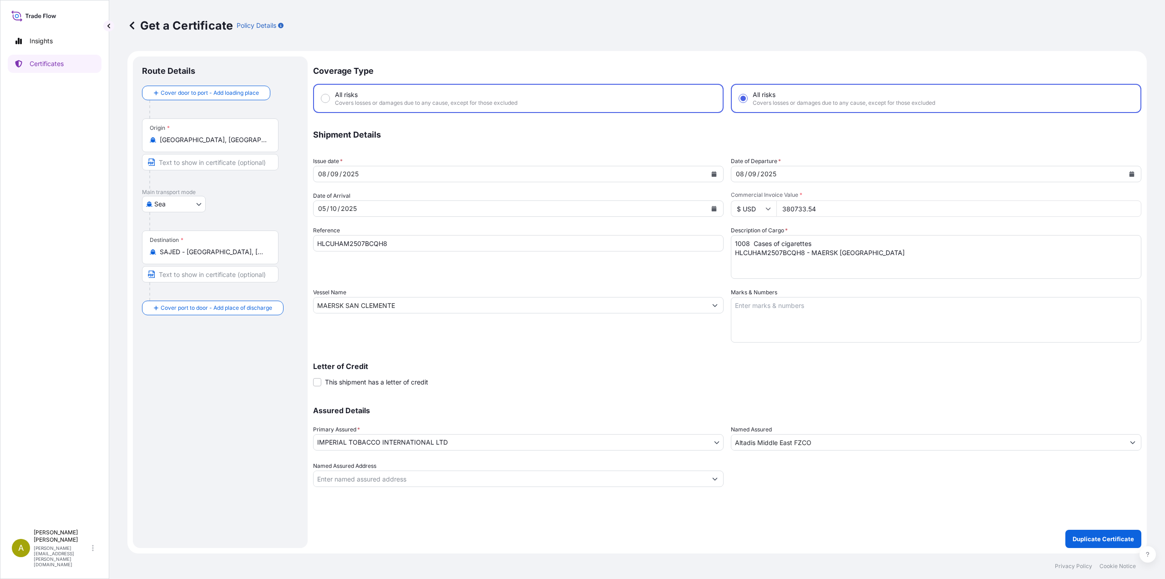
type input "380733.54"
drag, startPoint x: 397, startPoint y: 241, endPoint x: 285, endPoint y: 238, distance: 113.0
click at [285, 238] on form "Route Details Cover door to port - Add loading place Place of loading Road / [G…" at bounding box center [637, 302] width 1020 height 502
paste input "873381"
type input "HLCUHAM250873381"
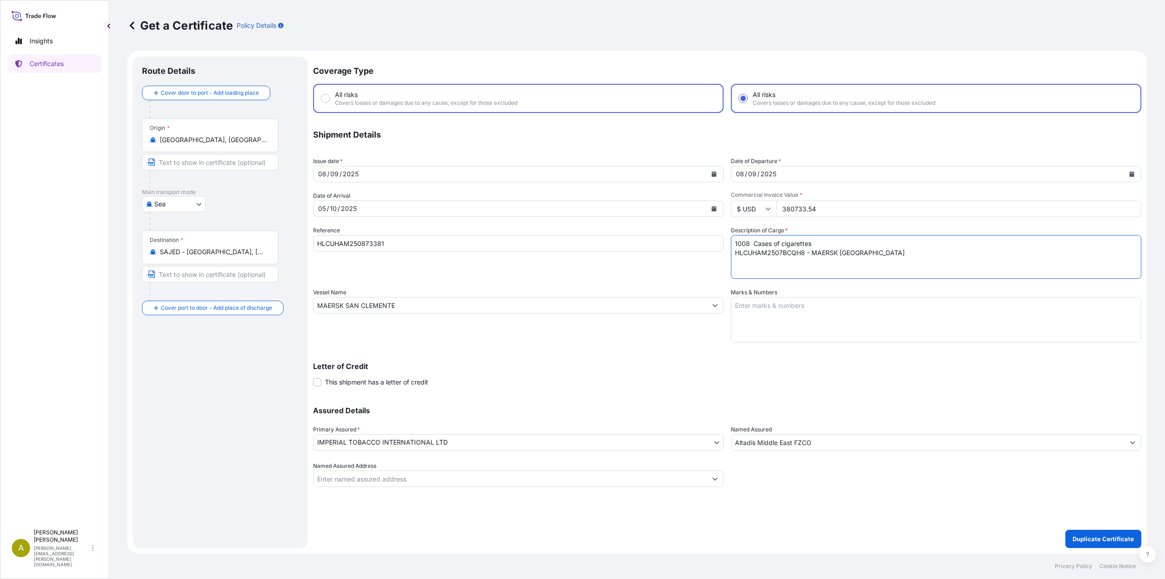
drag, startPoint x: 895, startPoint y: 255, endPoint x: 673, endPoint y: 238, distance: 221.9
click at [673, 238] on div "Coverage Type All risks Covers losses or damages due to any cause, except for t…" at bounding box center [727, 271] width 828 height 430
paste textarea "48 Cases of cigarettes HLCUHAM250873381 - HOUSTON EXPRESS"
type textarea "1048 Cases of cigarettes HLCUHAM250873381 - HOUSTON EXPRESS"
drag, startPoint x: 408, startPoint y: 305, endPoint x: 246, endPoint y: 305, distance: 162.1
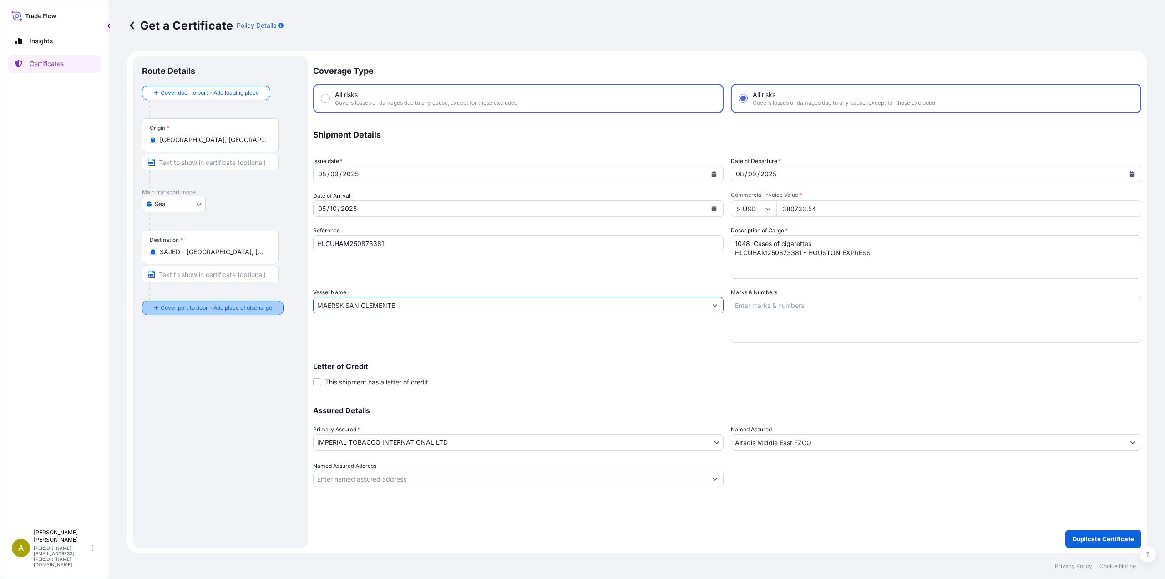
click at [246, 305] on form "Route Details Cover door to port - Add loading place Place of loading Road / [G…" at bounding box center [637, 302] width 1020 height 502
paste input "HOUSTON EXPRESS"
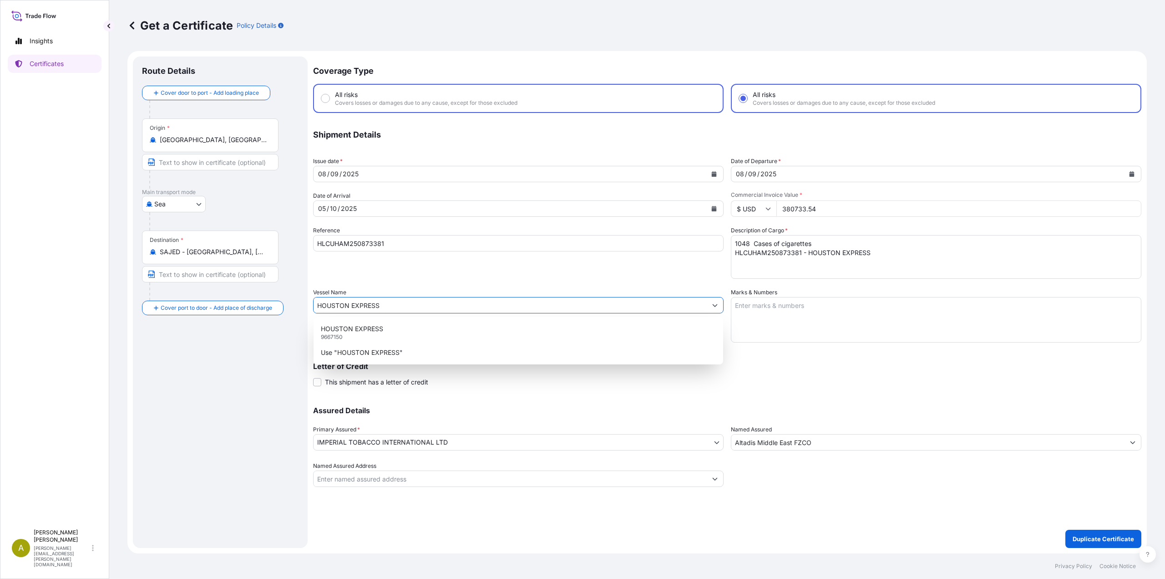
type input "HOUSTON EXPRESS"
click at [823, 363] on p "Letter of Credit" at bounding box center [727, 365] width 828 height 7
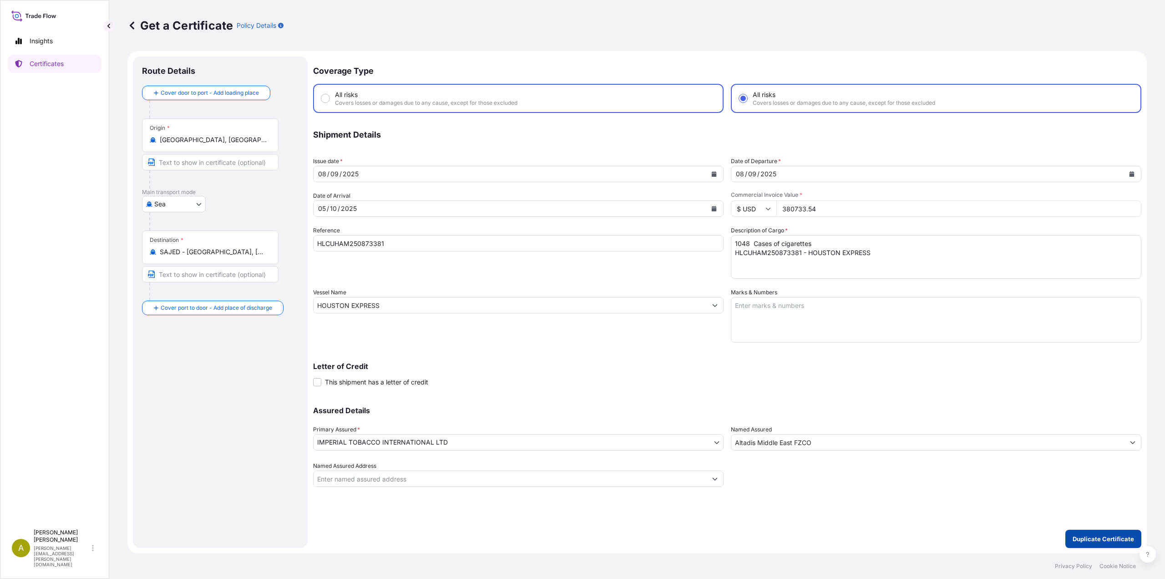
click at [1092, 537] on p "Duplicate Certificate" at bounding box center [1103, 538] width 61 height 9
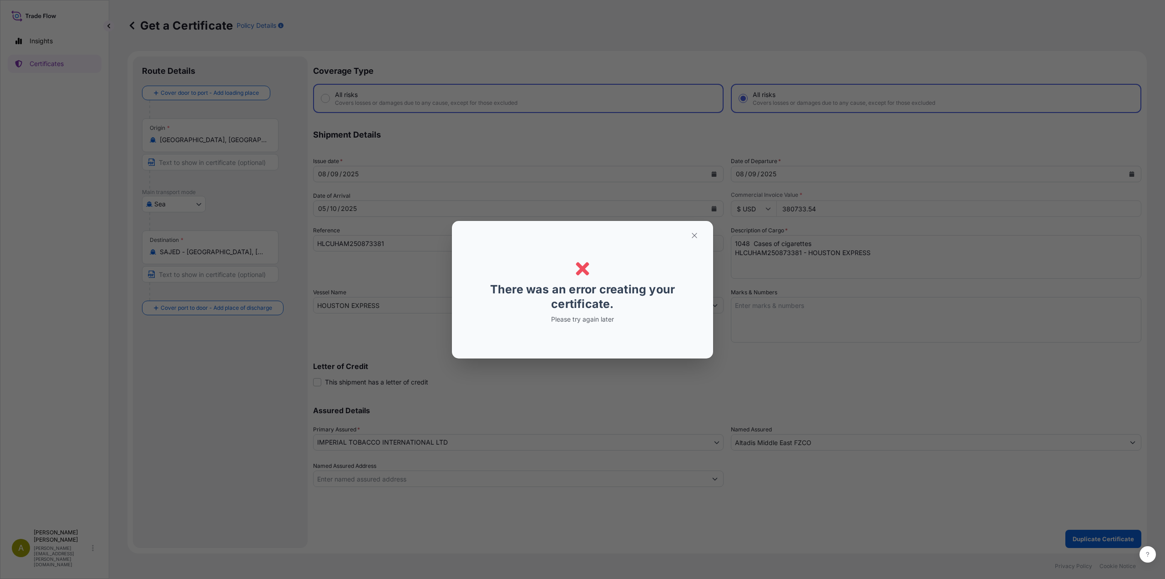
click at [599, 320] on p "Please try again later" at bounding box center [583, 319] width 140 height 9
click at [696, 237] on icon "button" at bounding box center [695, 235] width 8 height 8
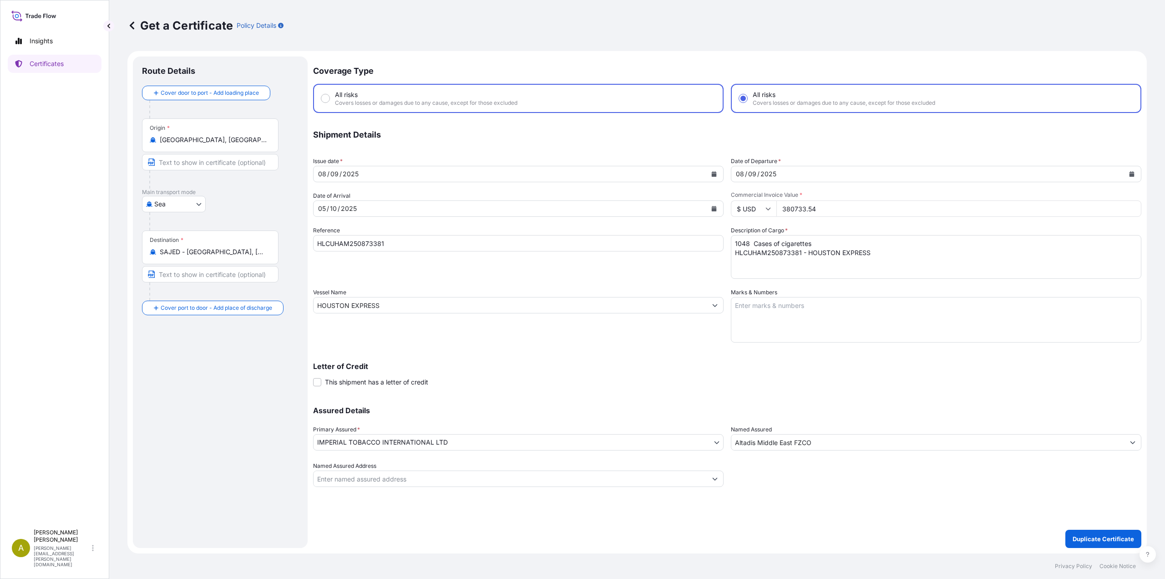
radio input "false"
click at [41, 59] on link "Certificates" at bounding box center [55, 64] width 94 height 18
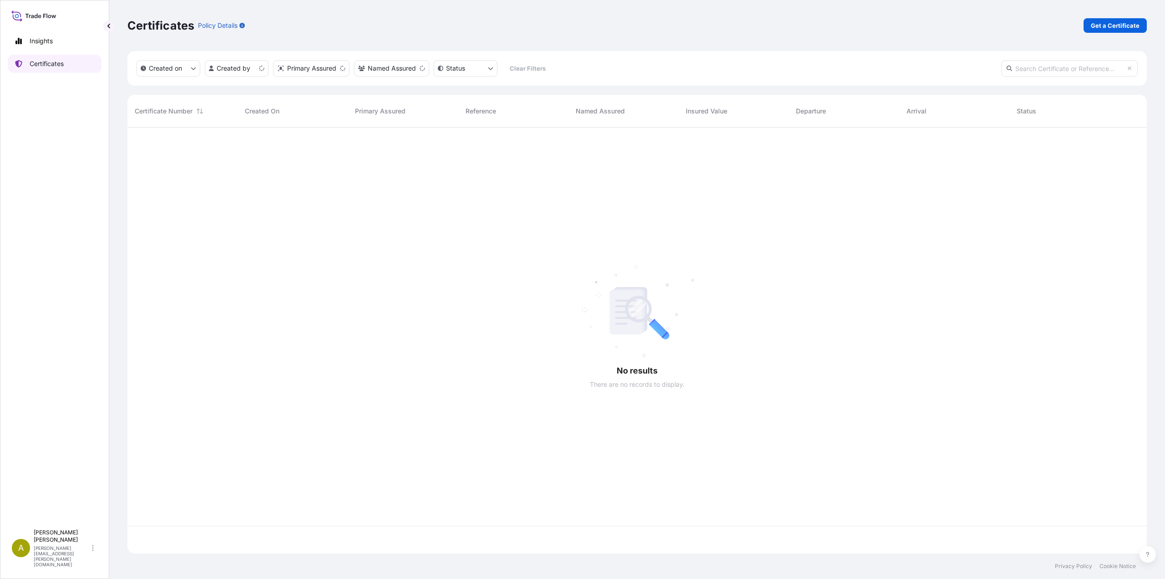
scroll to position [424, 1013]
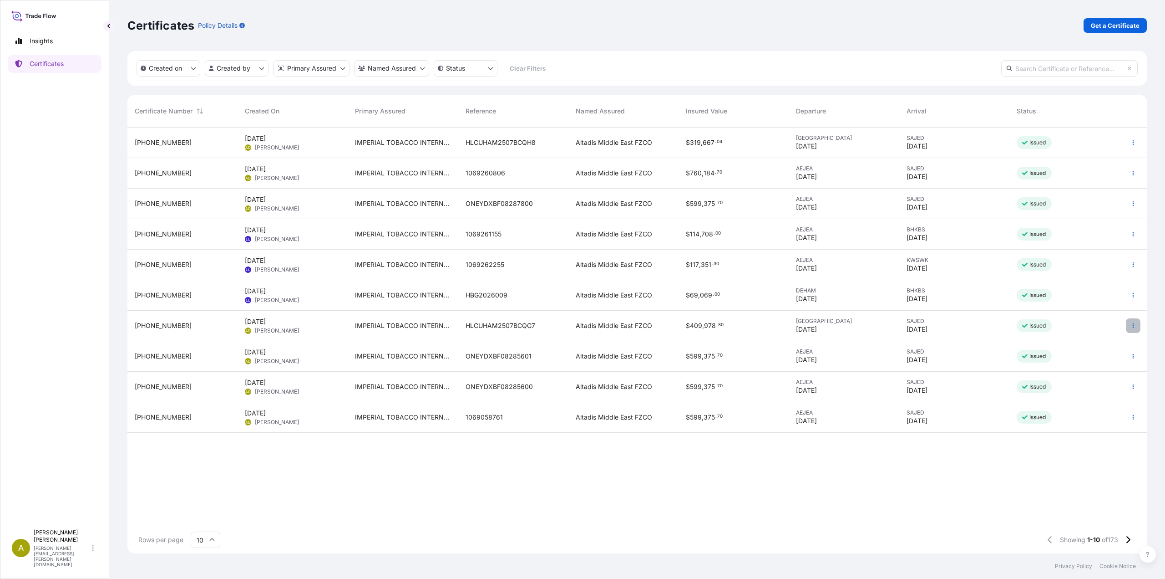
click at [1134, 326] on icon "button" at bounding box center [1133, 325] width 5 height 5
click at [1092, 332] on link "Duplicate certificate" at bounding box center [1084, 327] width 85 height 15
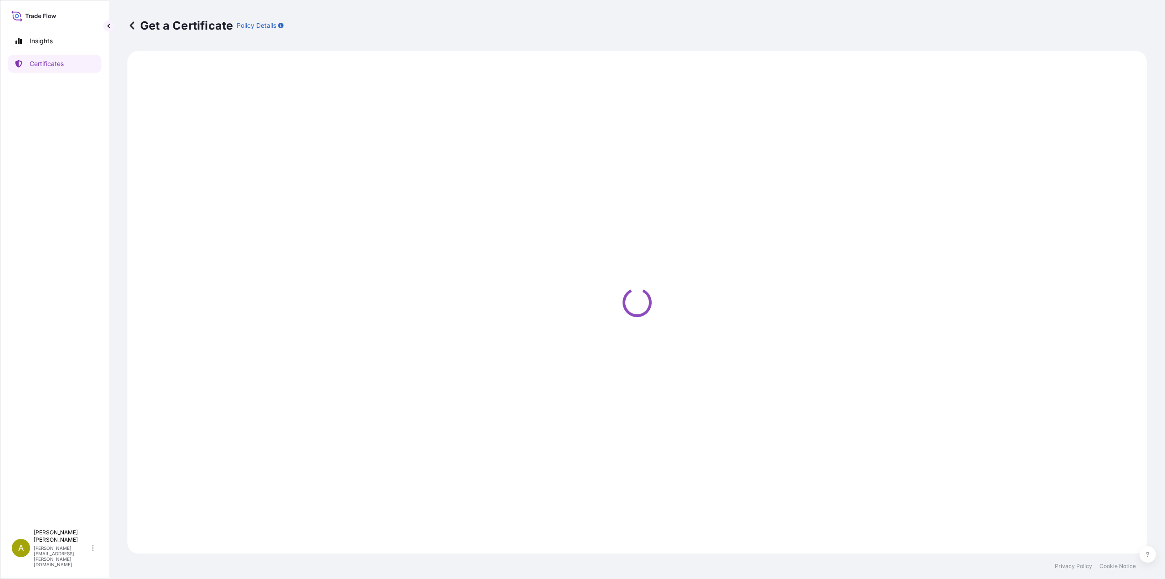
select select "Sea"
select select "31694"
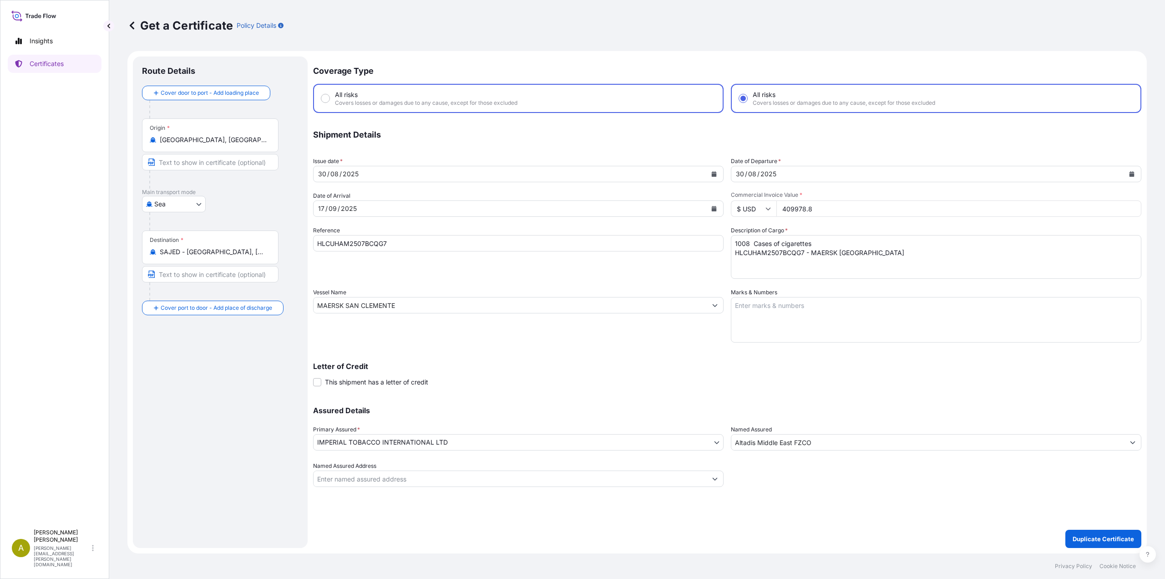
click at [718, 173] on button "Calendar" at bounding box center [714, 174] width 15 height 15
click at [436, 198] on button "Next" at bounding box center [430, 200] width 20 height 15
click at [329, 253] on div "8" at bounding box center [329, 251] width 16 height 16
click at [1137, 178] on button "Calendar" at bounding box center [1132, 174] width 15 height 15
click at [750, 254] on div "8" at bounding box center [747, 251] width 16 height 16
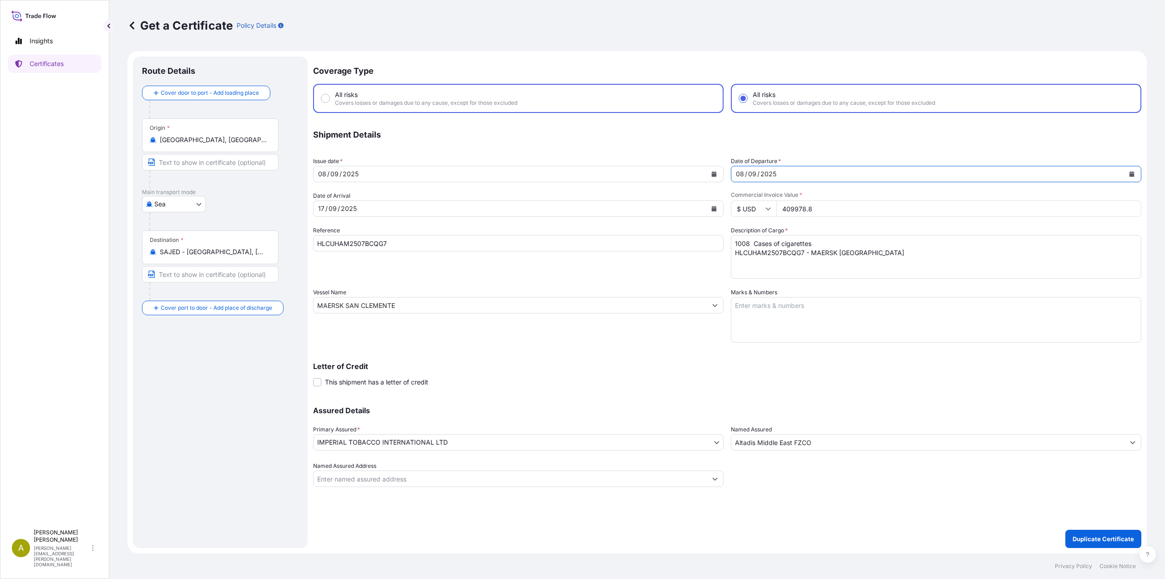
click at [710, 209] on button "Calendar" at bounding box center [714, 208] width 15 height 15
click at [429, 235] on icon "Next" at bounding box center [429, 234] width 5 height 5
click at [433, 269] on div "5" at bounding box center [433, 268] width 16 height 16
drag, startPoint x: 832, startPoint y: 209, endPoint x: 743, endPoint y: 203, distance: 89.4
click at [743, 203] on div "$ USD 409978.8" at bounding box center [936, 208] width 411 height 16
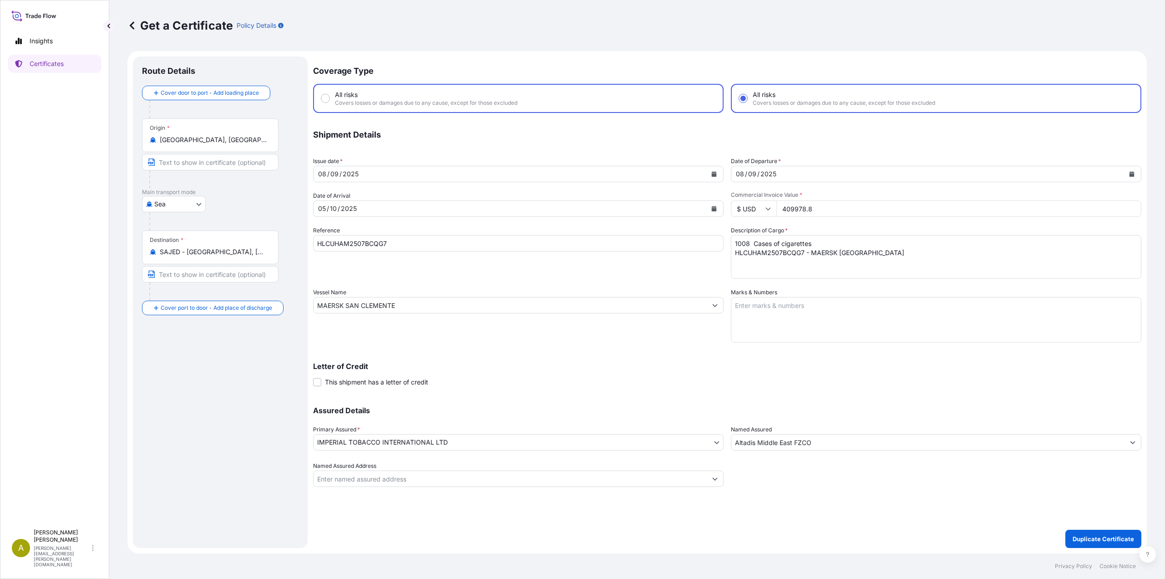
paste input "319667.04"
type input "319667.04"
drag, startPoint x: 396, startPoint y: 242, endPoint x: 255, endPoint y: 237, distance: 141.6
click at [255, 237] on form "Route Details Cover door to port - Add loading place Place of loading Road / In…" at bounding box center [637, 302] width 1020 height 502
paste input "8ASPD0"
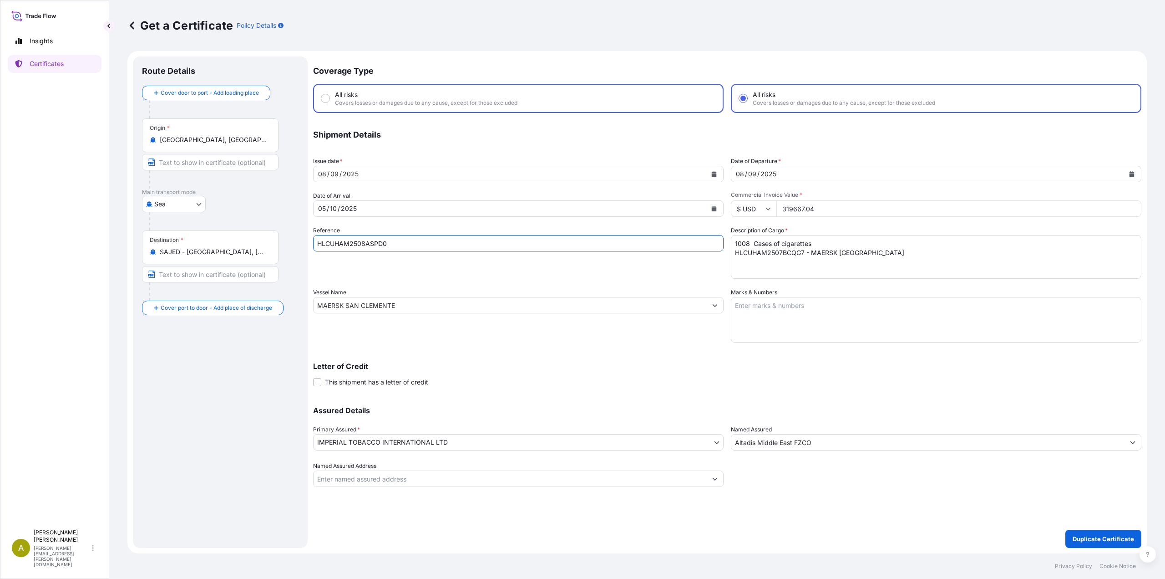
type input "HLCUHAM2508ASPD0"
drag, startPoint x: 787, startPoint y: 243, endPoint x: 674, endPoint y: 226, distance: 114.5
click at [674, 226] on div "Coverage Type All risks Covers losses or damages due to any cause, except for t…" at bounding box center [727, 271] width 828 height 430
paste textarea "8ASPD0 - HOUSTON EXPRESS"
type textarea "1008 Cases of cigarettes HLCUHAM2508ASPD0 - HOUSTON EXPRESS"
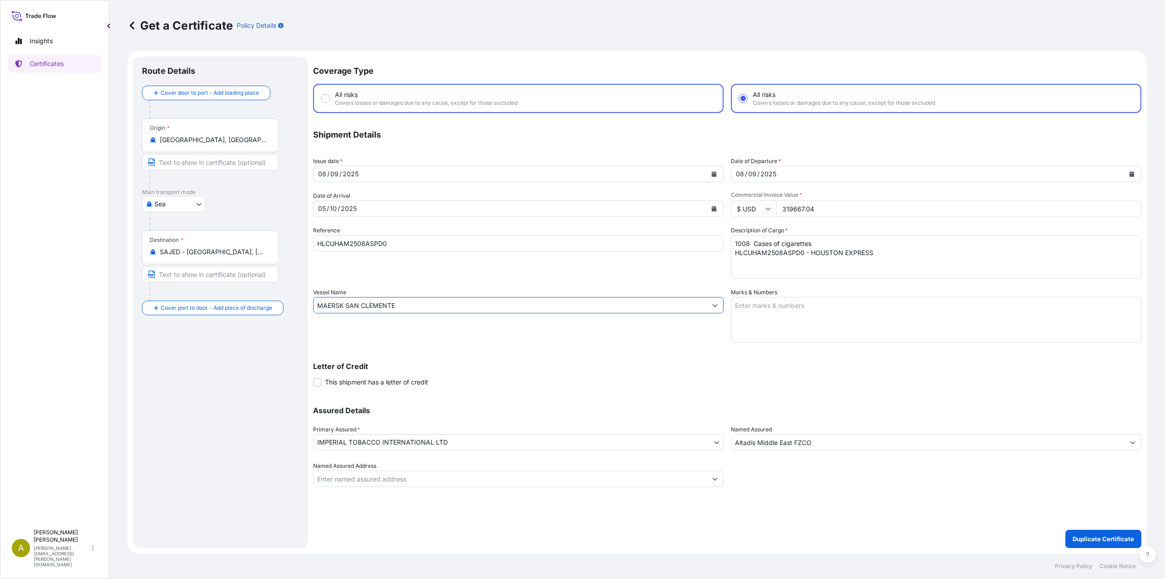
drag, startPoint x: 409, startPoint y: 305, endPoint x: 297, endPoint y: 304, distance: 112.5
click at [297, 304] on form "Route Details Cover door to port - Add loading place Place of loading Road / In…" at bounding box center [637, 302] width 1020 height 502
paste input "HOUSTON EXPRESS"
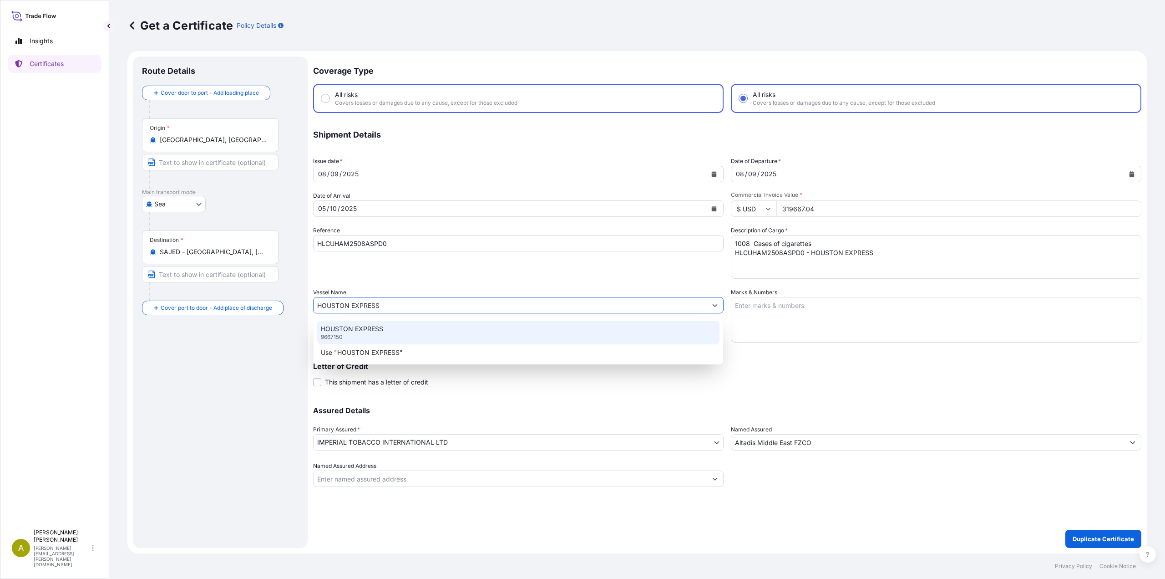
click at [372, 329] on p "HOUSTON EXPRESS" at bounding box center [352, 328] width 62 height 9
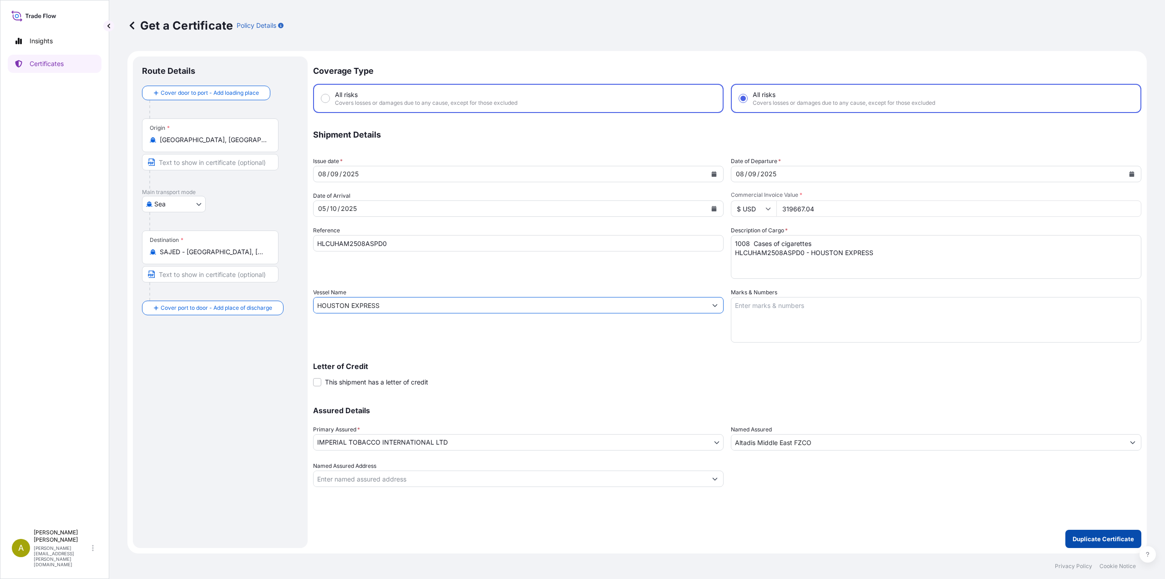
type input "HOUSTON EXPRESS"
click at [1078, 543] on p "Duplicate Certificate" at bounding box center [1103, 538] width 61 height 9
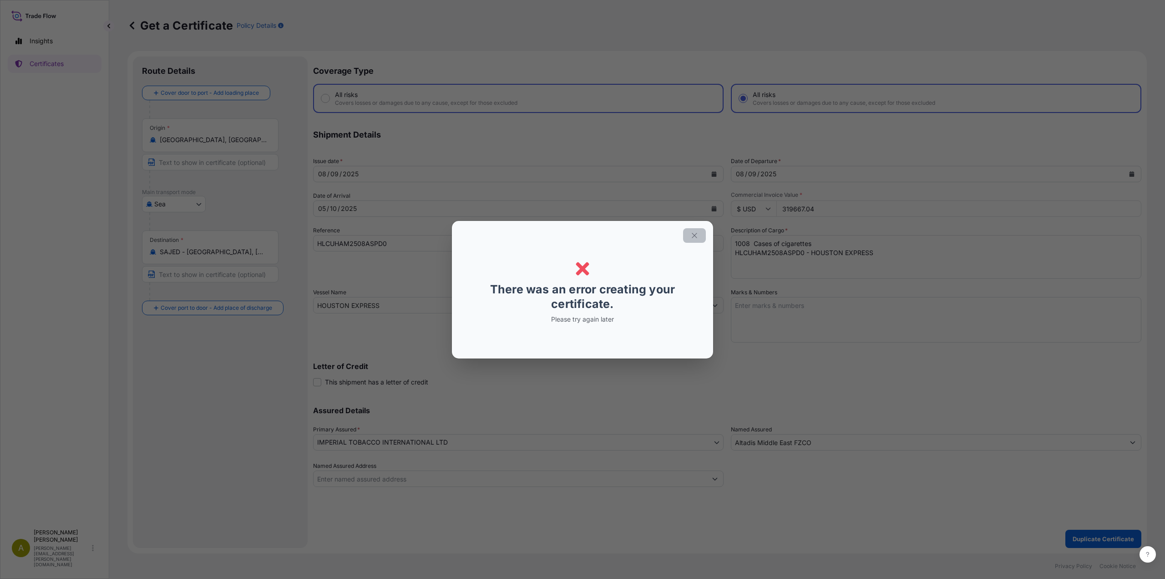
click at [700, 236] on button "button" at bounding box center [694, 235] width 23 height 15
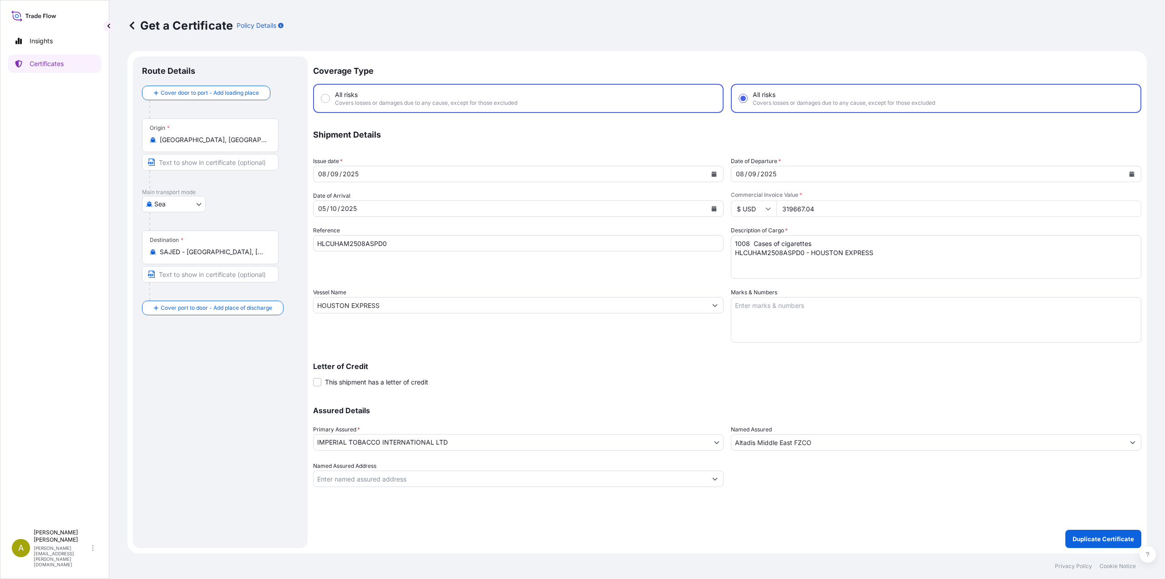
radio input "false"
